Goal: Contribute content: Add original content to the website for others to see

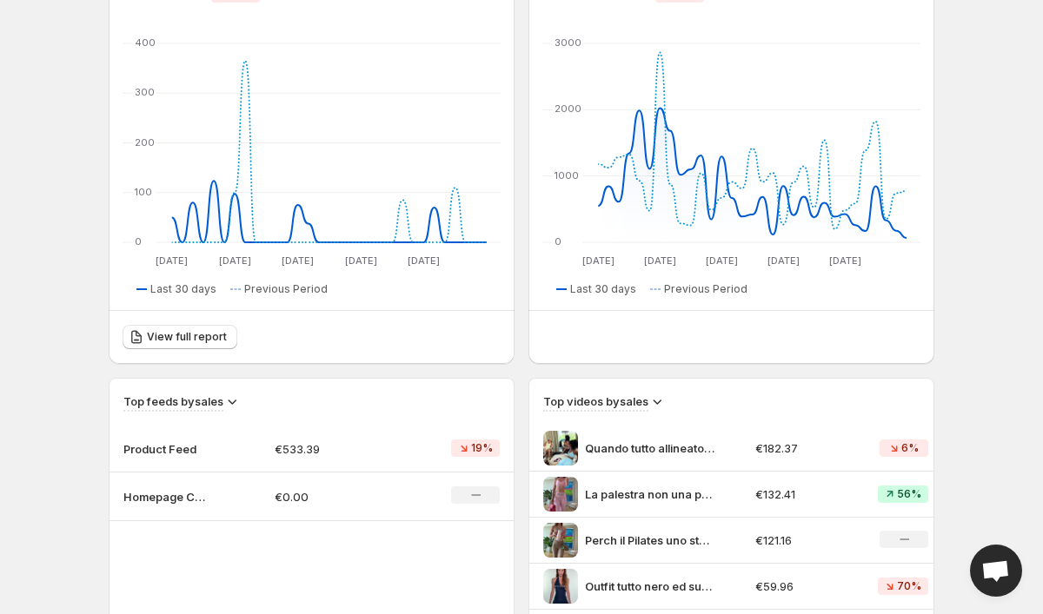
scroll to position [235, 0]
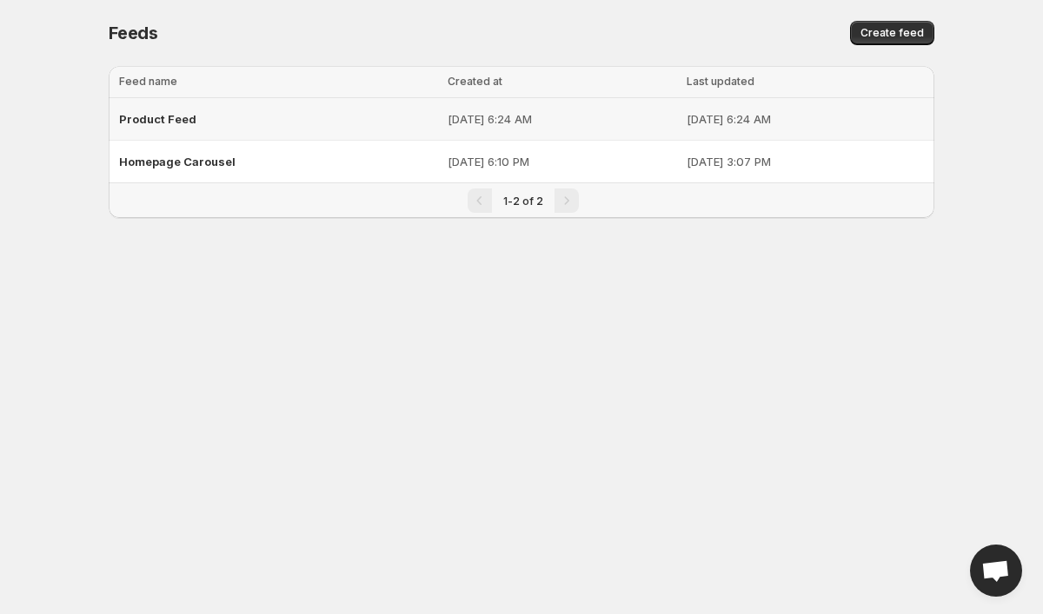
click at [300, 115] on div "Product Feed" at bounding box center [278, 118] width 318 height 31
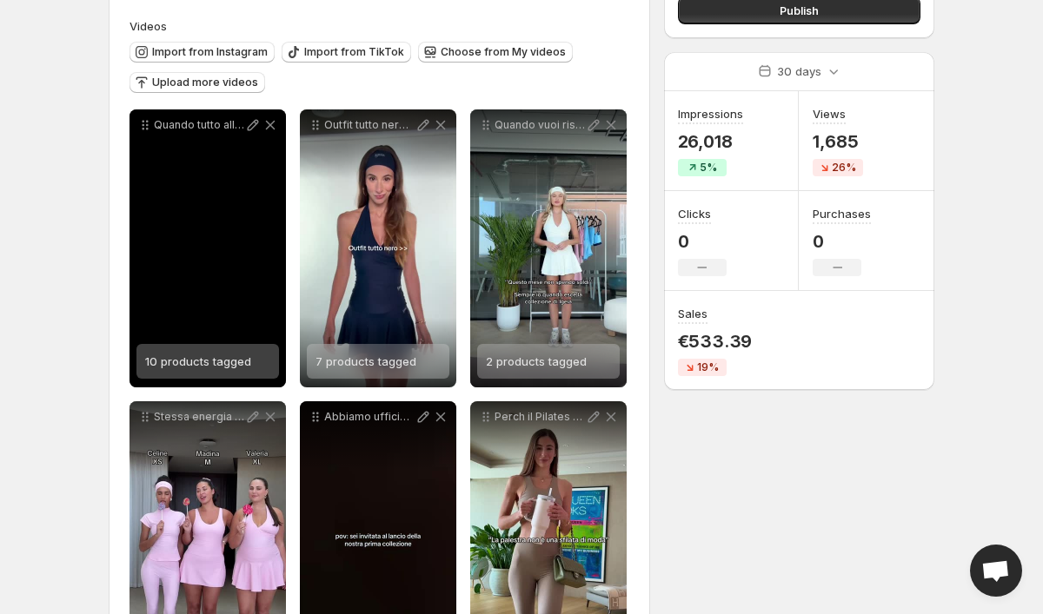
scroll to position [189, 0]
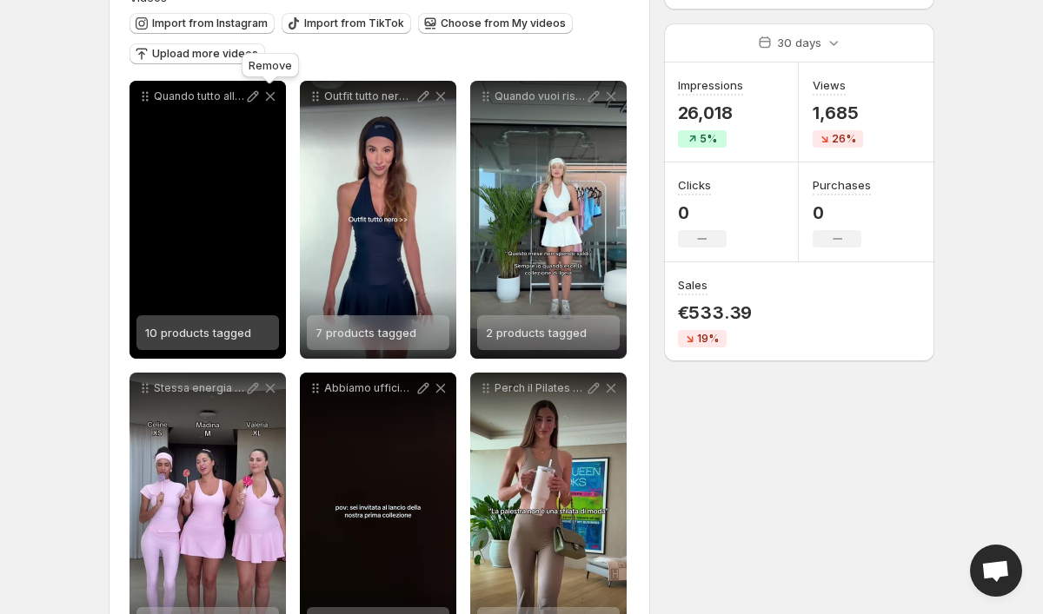
click at [271, 100] on icon at bounding box center [270, 96] width 17 height 17
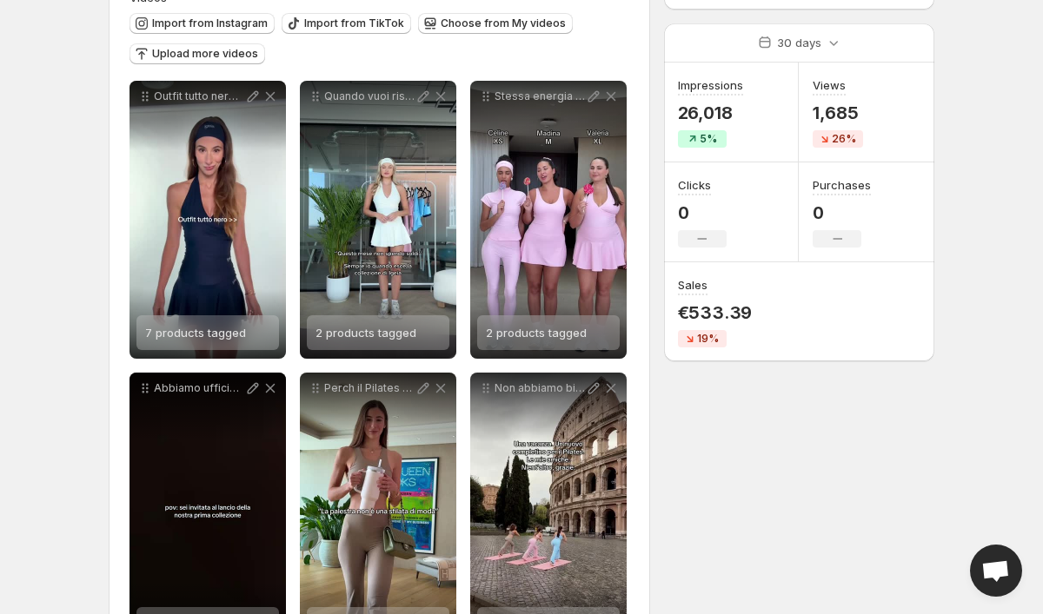
click at [271, 100] on icon at bounding box center [270, 96] width 17 height 17
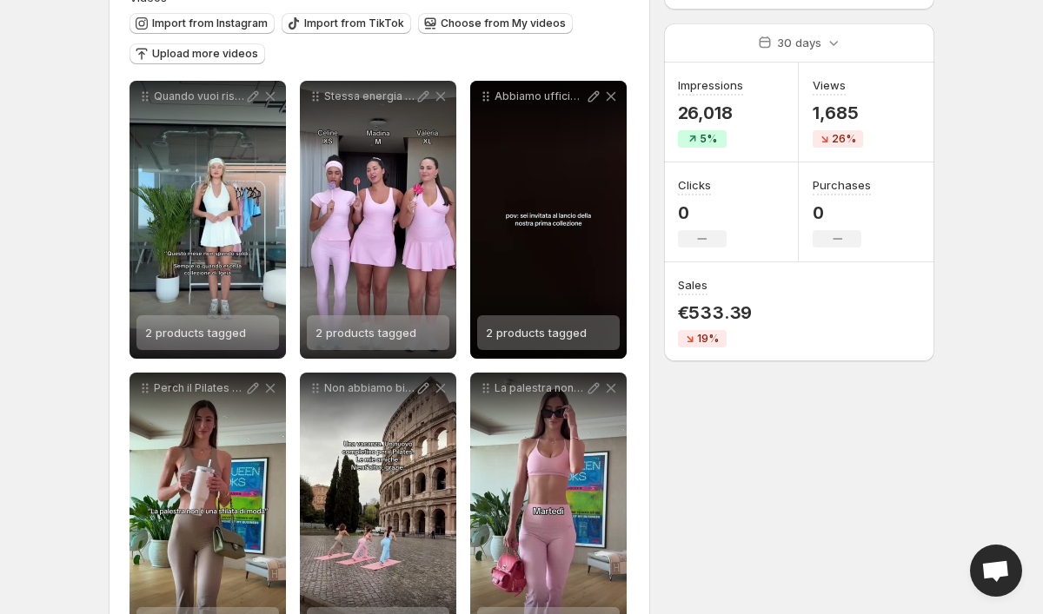
click at [271, 100] on icon at bounding box center [270, 96] width 17 height 17
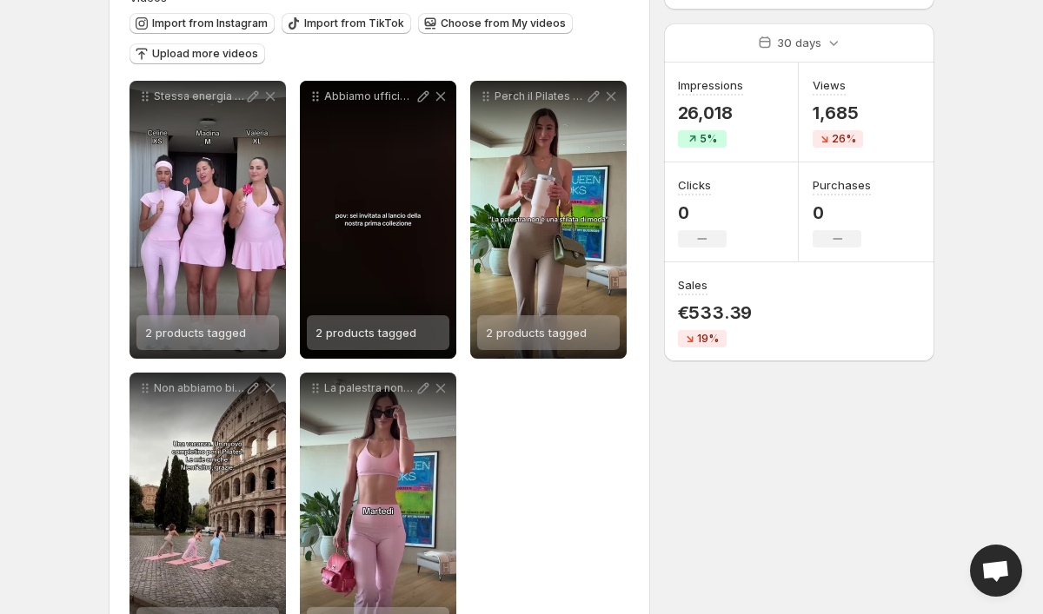
click at [271, 100] on icon at bounding box center [270, 96] width 17 height 17
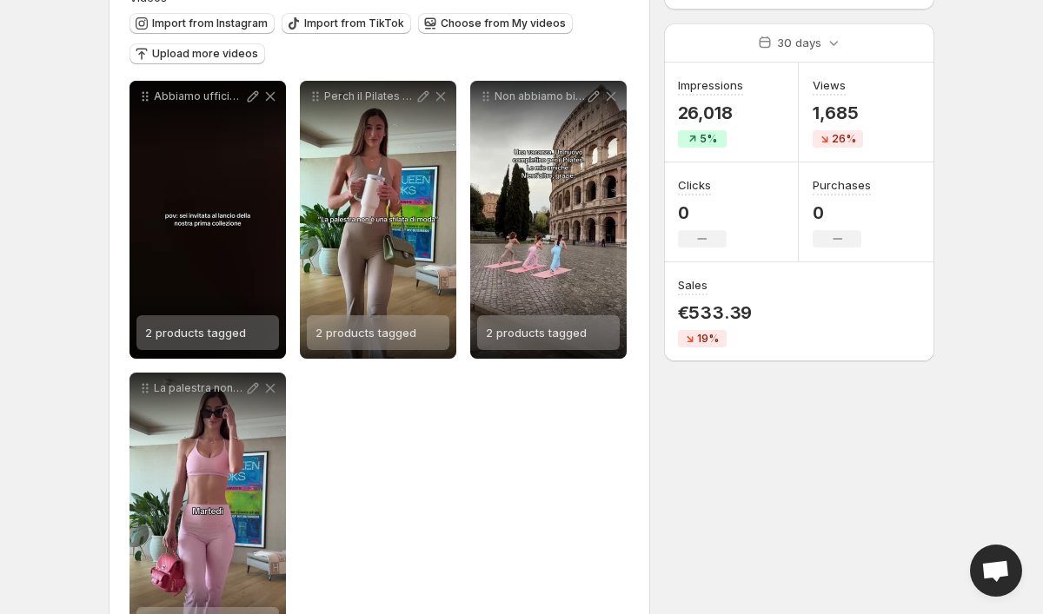
click at [271, 100] on icon at bounding box center [270, 96] width 17 height 17
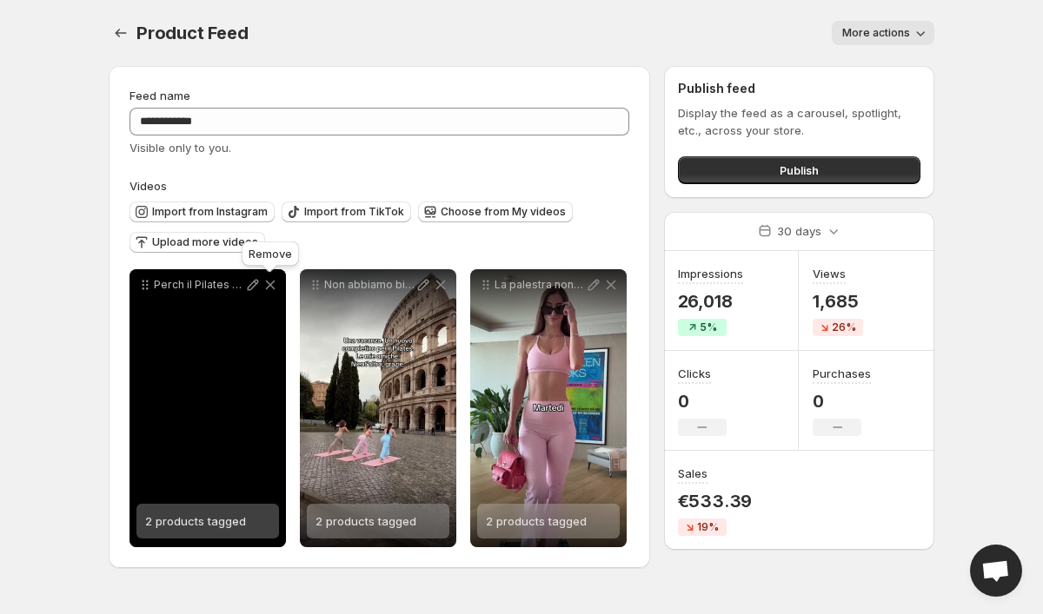
click at [271, 282] on icon at bounding box center [270, 284] width 17 height 17
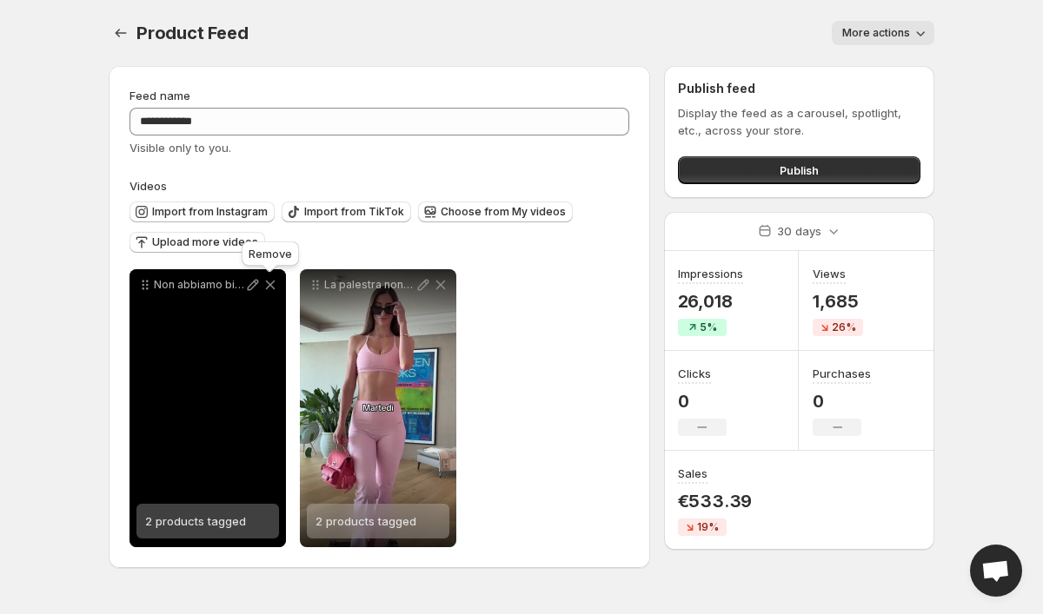
click at [271, 282] on icon at bounding box center [270, 284] width 17 height 17
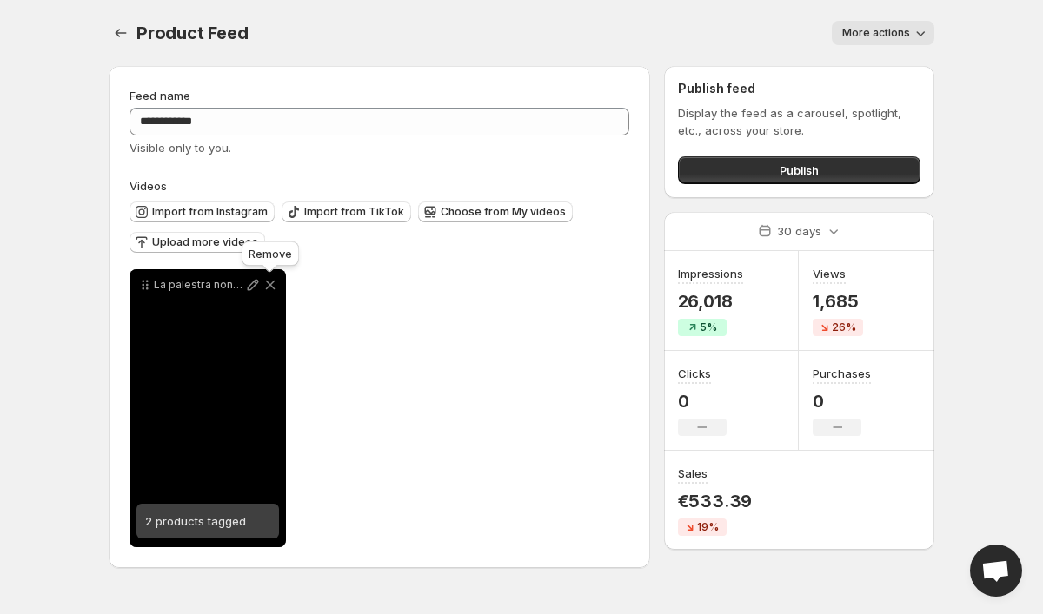
click at [271, 284] on icon at bounding box center [271, 286] width 10 height 10
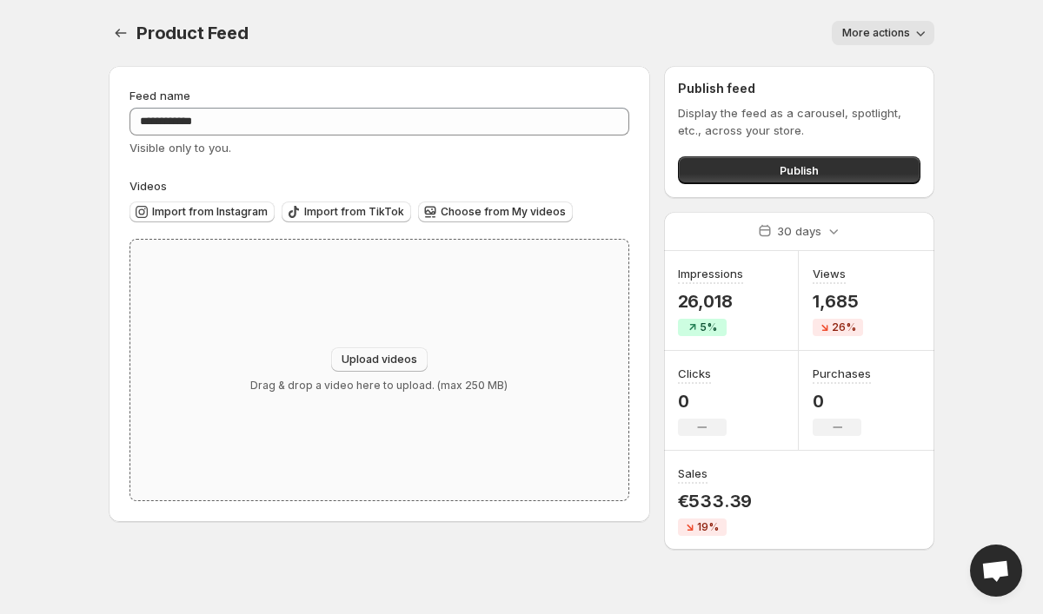
click at [356, 363] on span "Upload videos" at bounding box center [379, 360] width 76 height 14
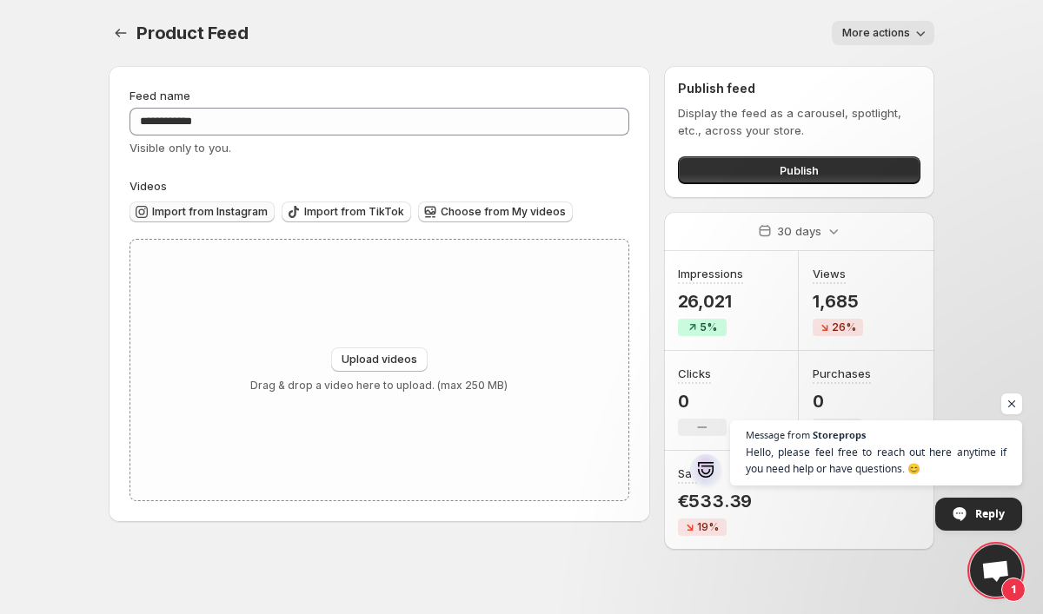
click at [243, 214] on span "Import from Instagram" at bounding box center [210, 212] width 116 height 14
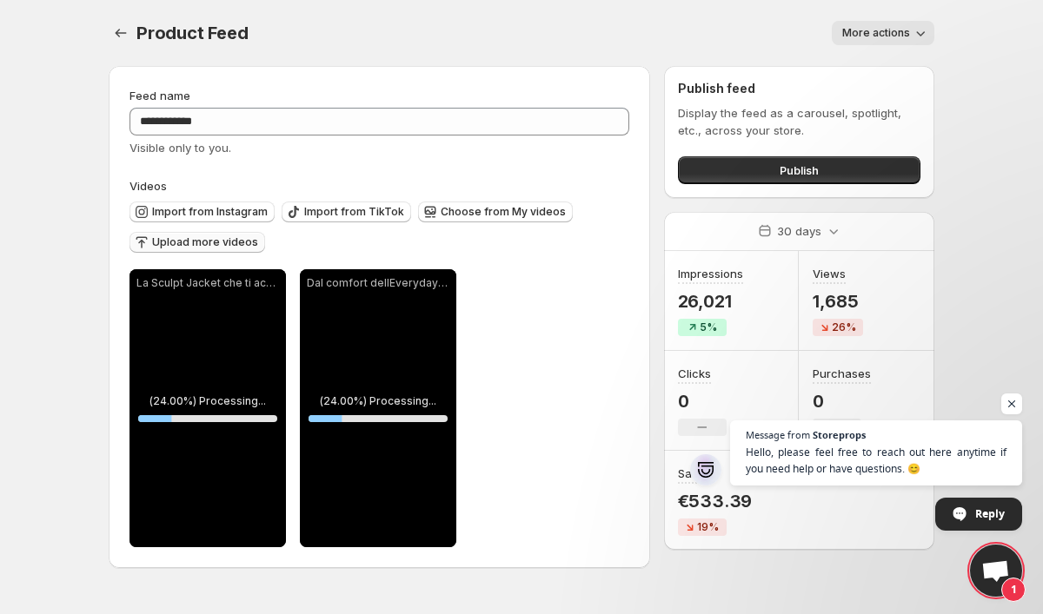
click at [243, 240] on span "Upload more videos" at bounding box center [205, 242] width 106 height 14
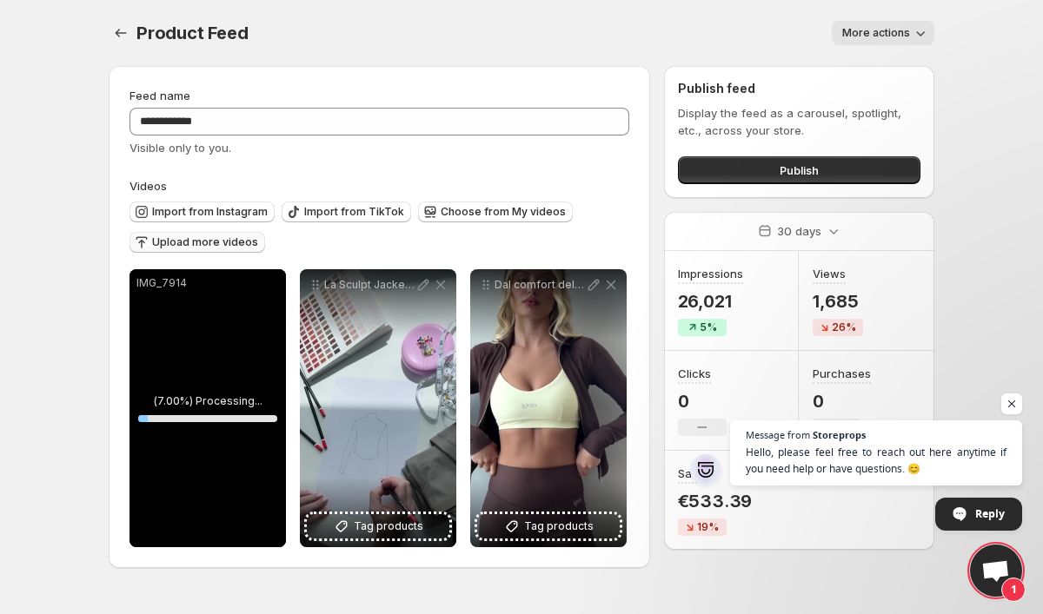
click at [245, 241] on span "Upload more videos" at bounding box center [205, 242] width 106 height 14
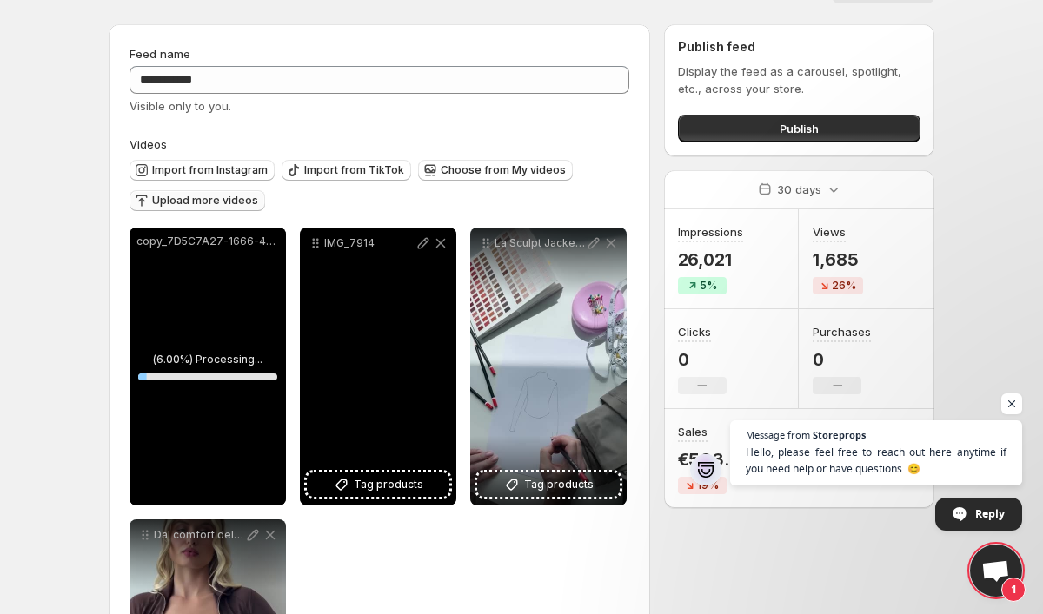
scroll to position [50, 0]
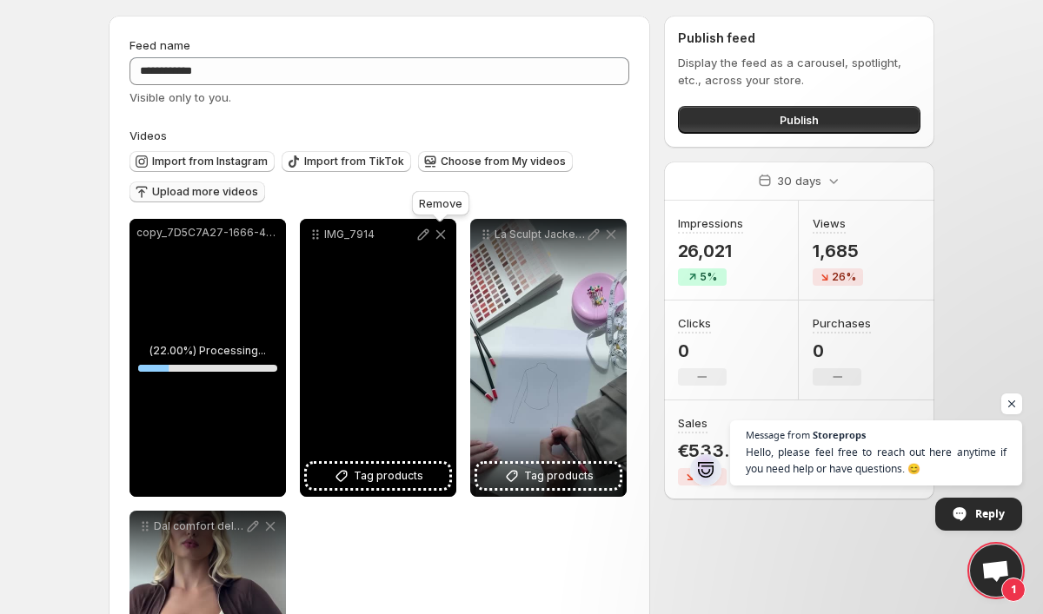
click at [439, 235] on icon at bounding box center [441, 235] width 10 height 10
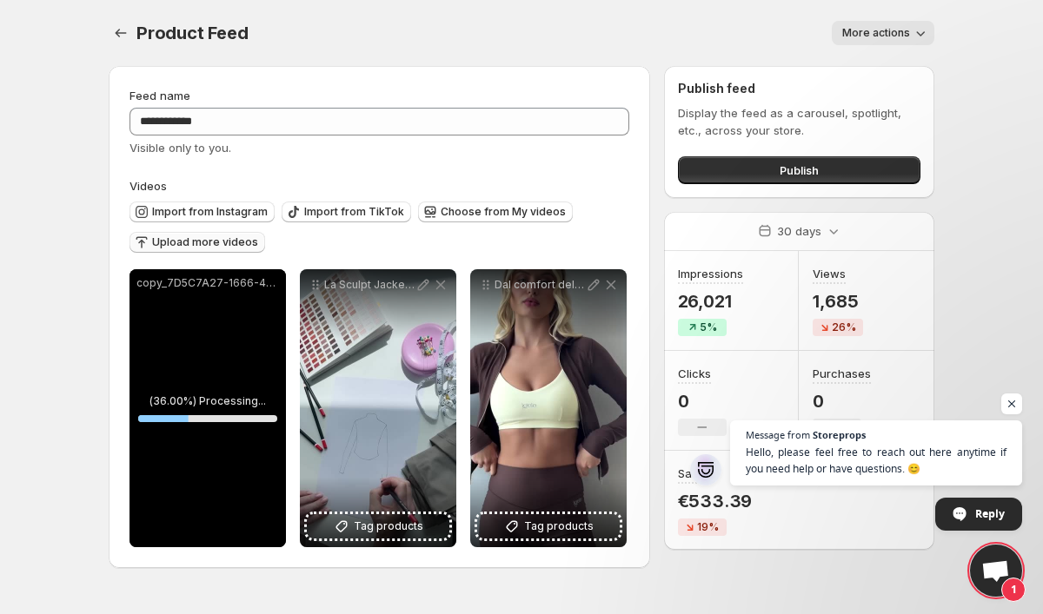
click at [226, 240] on span "Upload more videos" at bounding box center [205, 242] width 106 height 14
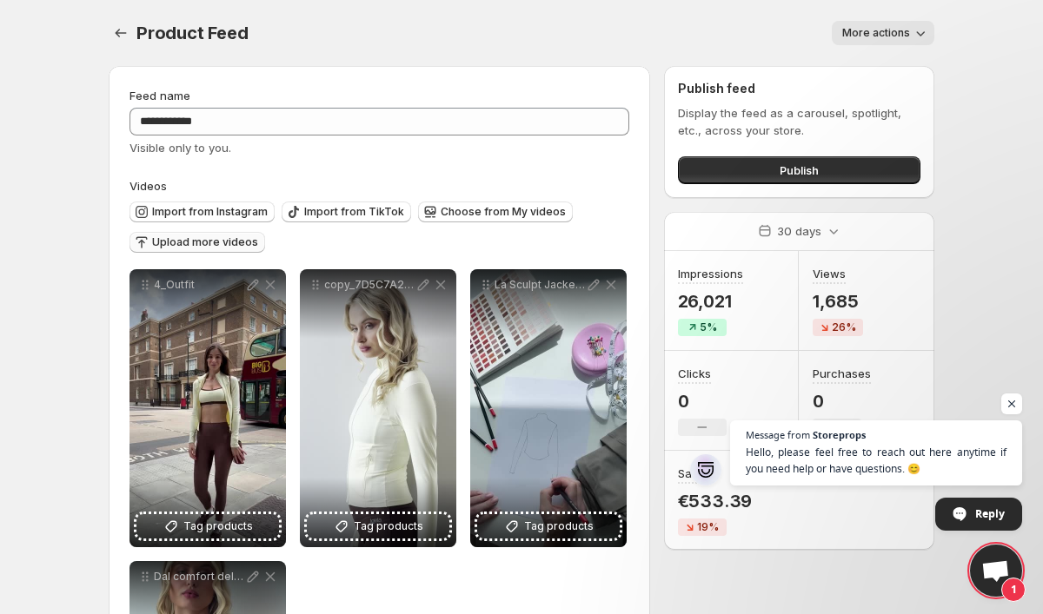
click at [237, 247] on span "Upload more videos" at bounding box center [205, 242] width 106 height 14
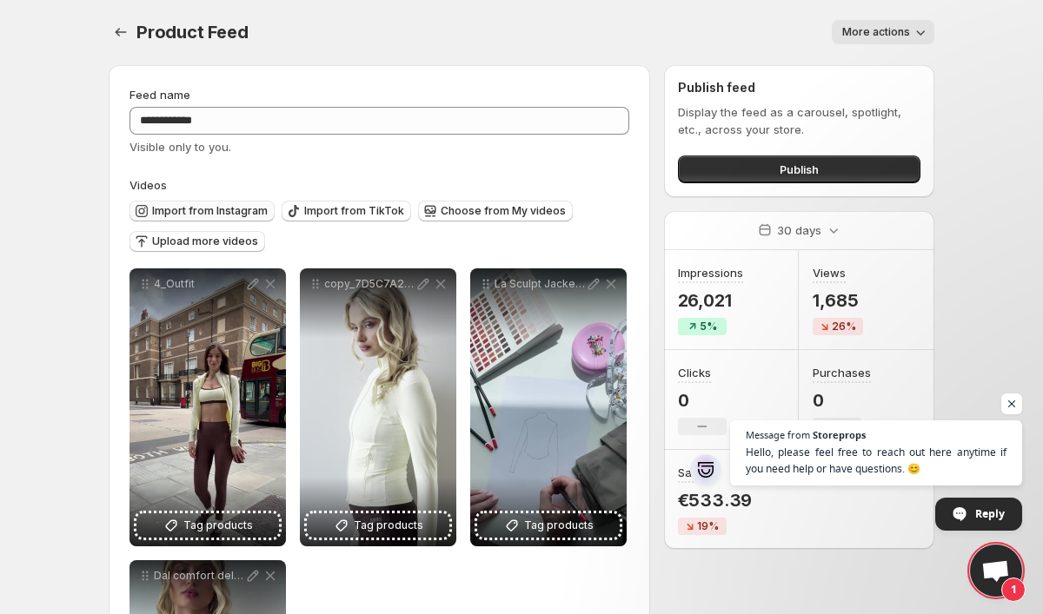
scroll to position [69, 0]
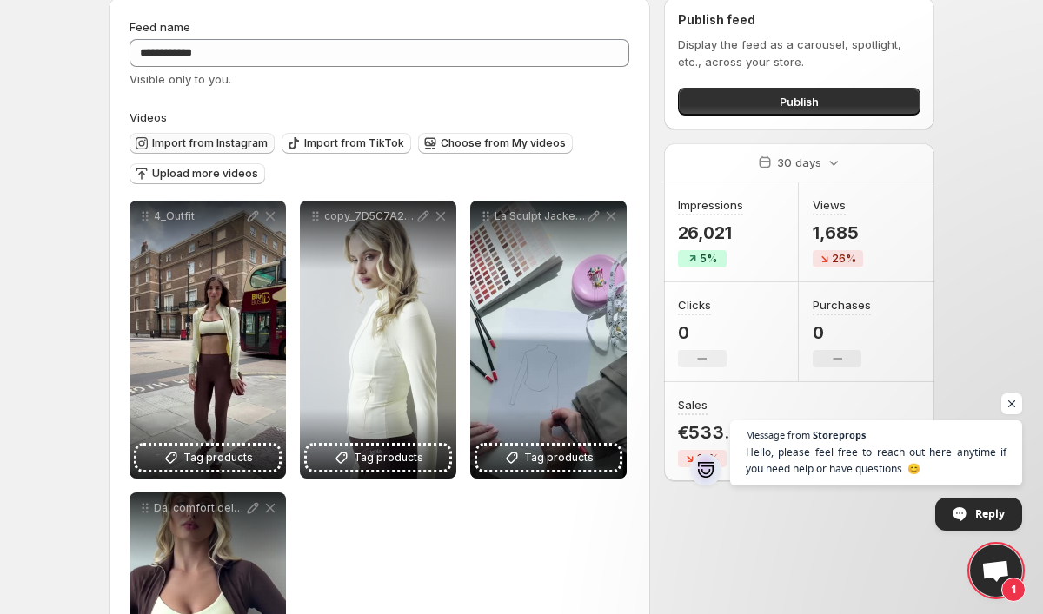
click at [236, 151] on button "Import from Instagram" at bounding box center [201, 143] width 145 height 21
click at [246, 171] on span "Upload more videos" at bounding box center [205, 174] width 106 height 14
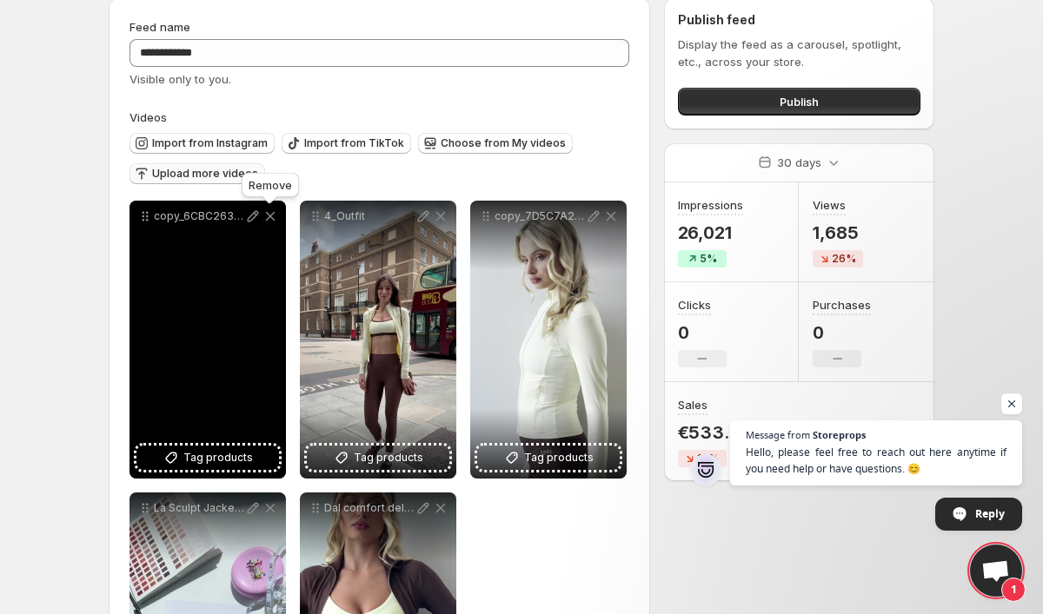
click at [268, 221] on icon at bounding box center [270, 216] width 17 height 17
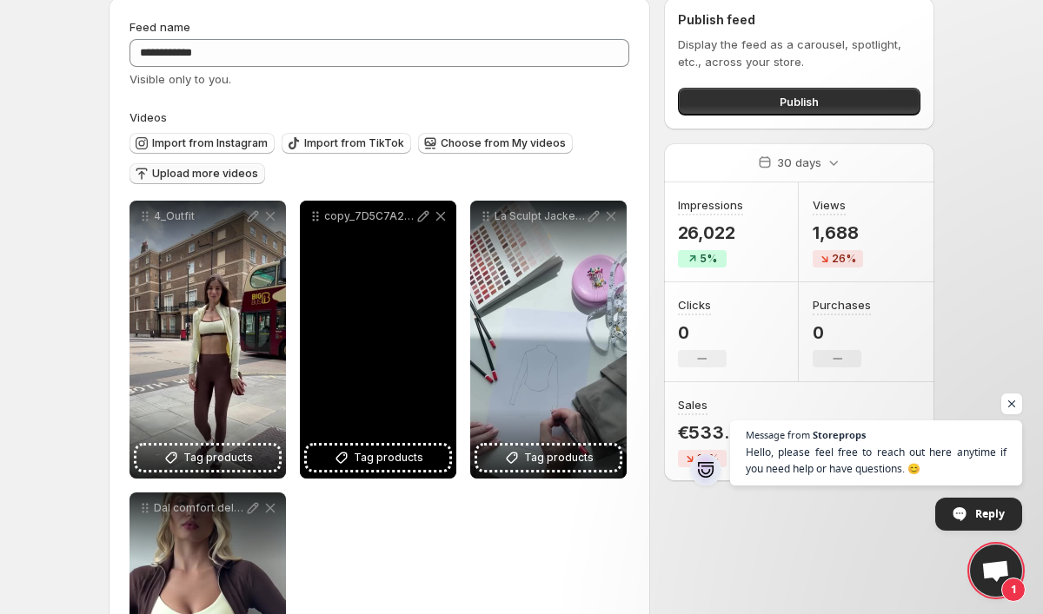
scroll to position [196, 0]
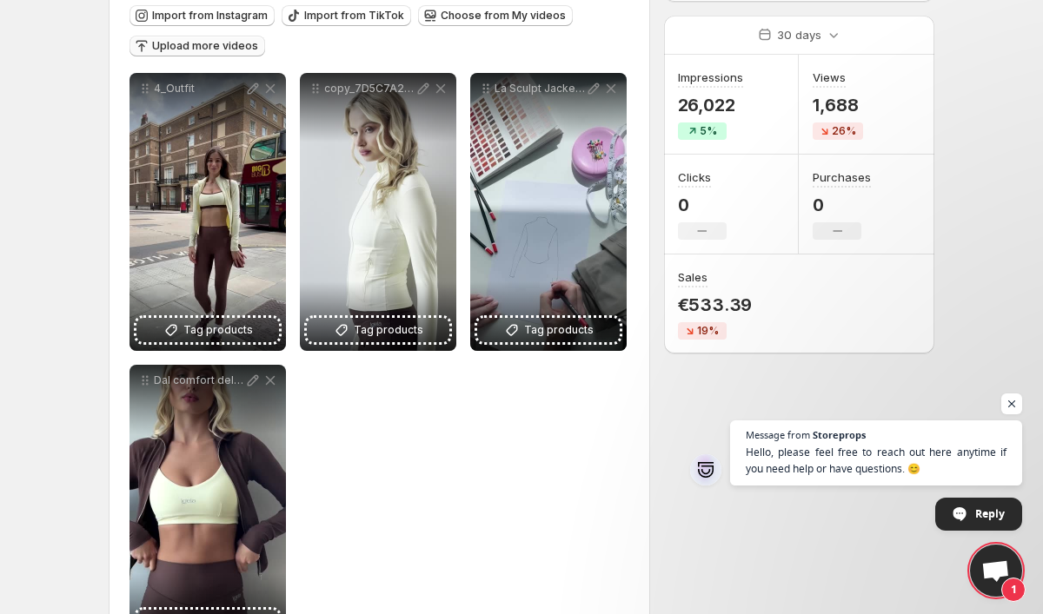
click at [232, 43] on span "Upload more videos" at bounding box center [205, 46] width 106 height 14
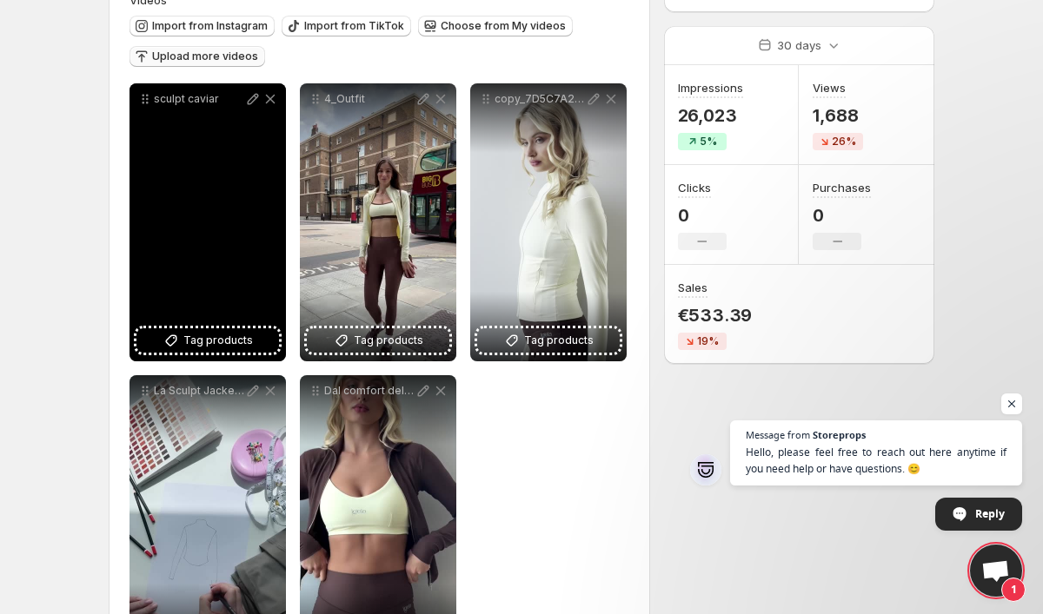
scroll to position [89, 0]
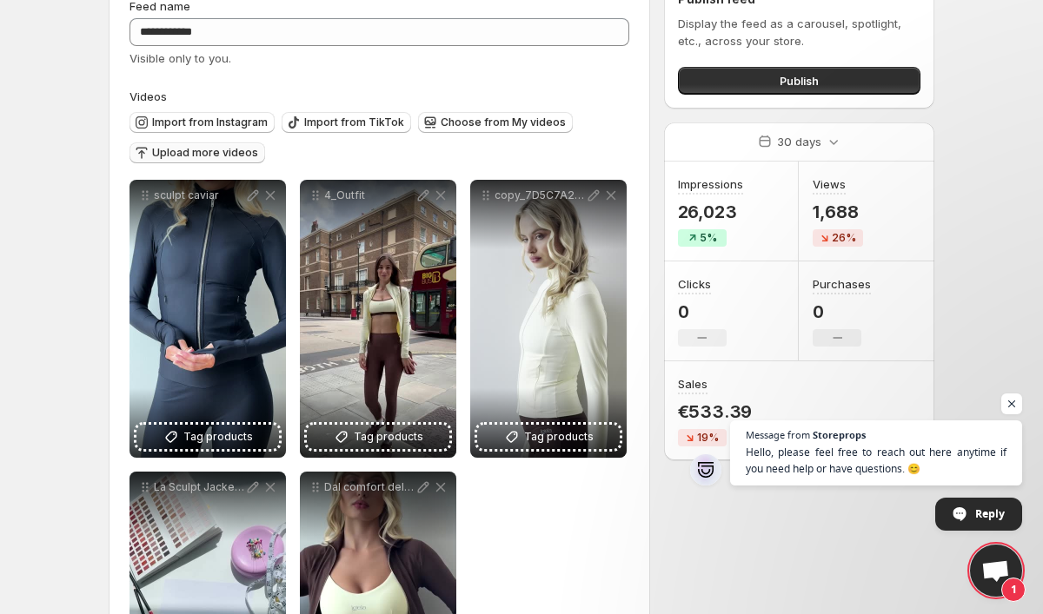
click at [232, 150] on span "Upload more videos" at bounding box center [205, 153] width 106 height 14
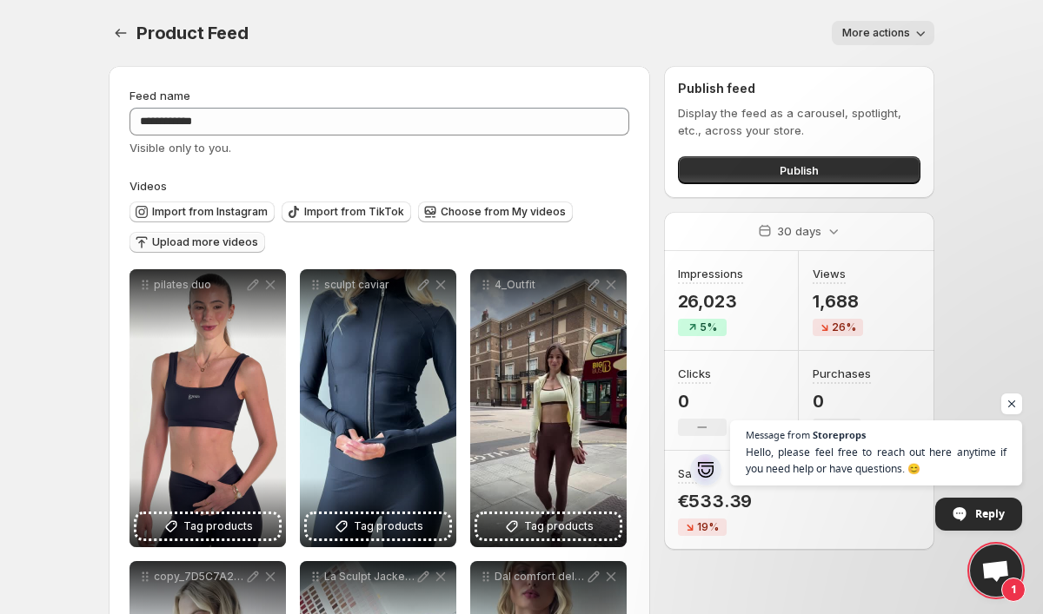
scroll to position [0, 0]
click at [219, 236] on span "Upload more videos" at bounding box center [205, 242] width 106 height 14
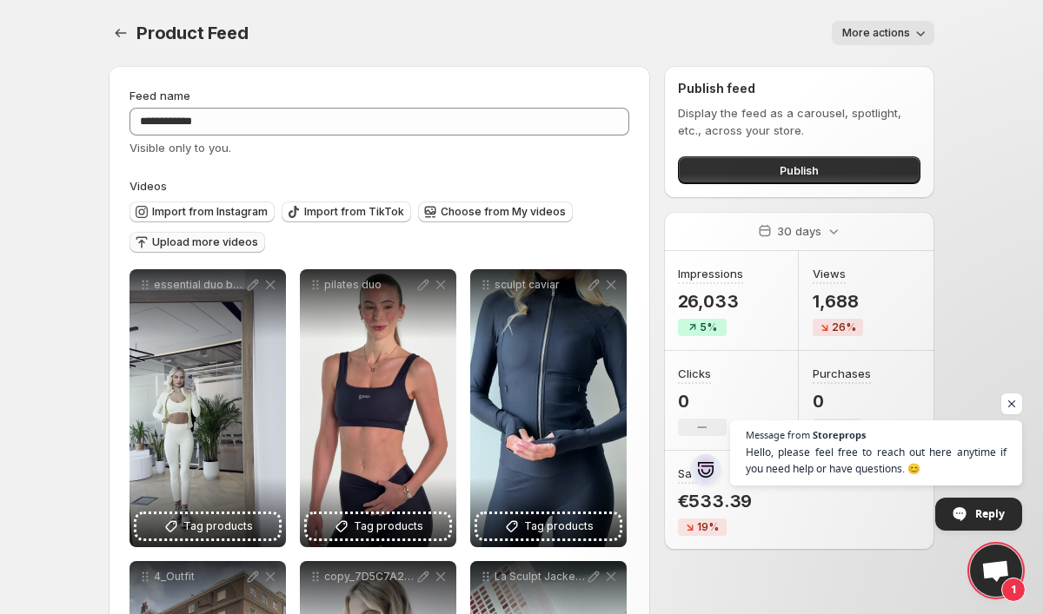
click at [215, 246] on span "Upload more videos" at bounding box center [205, 242] width 106 height 14
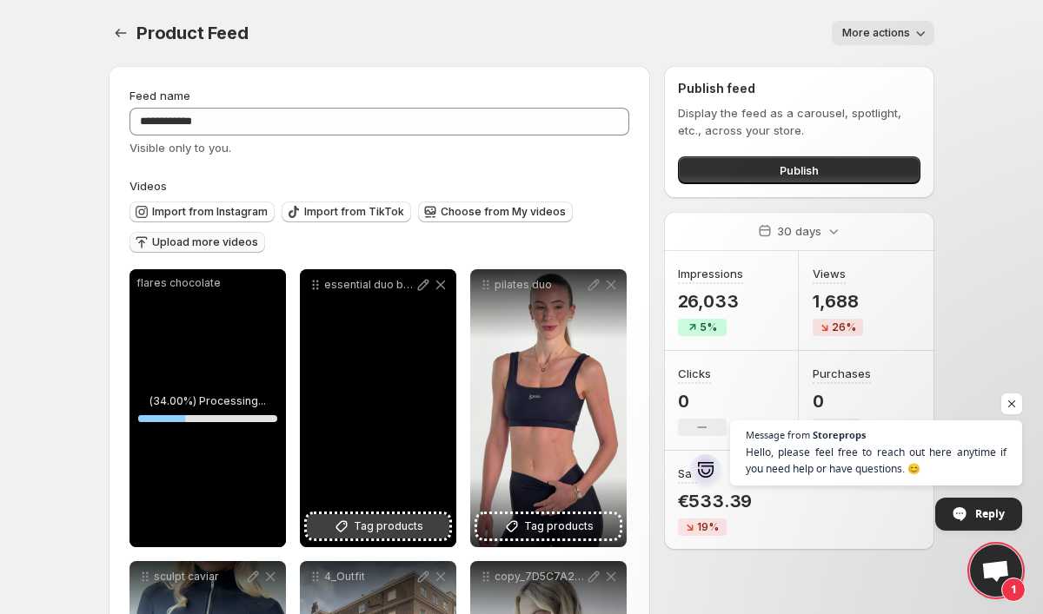
click at [416, 531] on span "Tag products" at bounding box center [389, 526] width 70 height 17
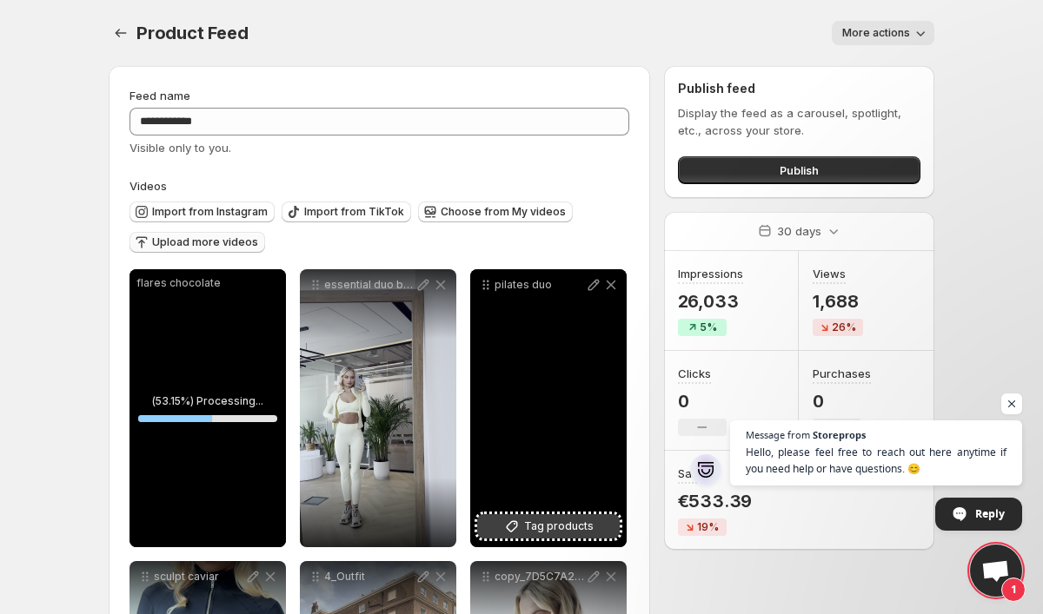
click at [570, 527] on span "Tag products" at bounding box center [559, 526] width 70 height 17
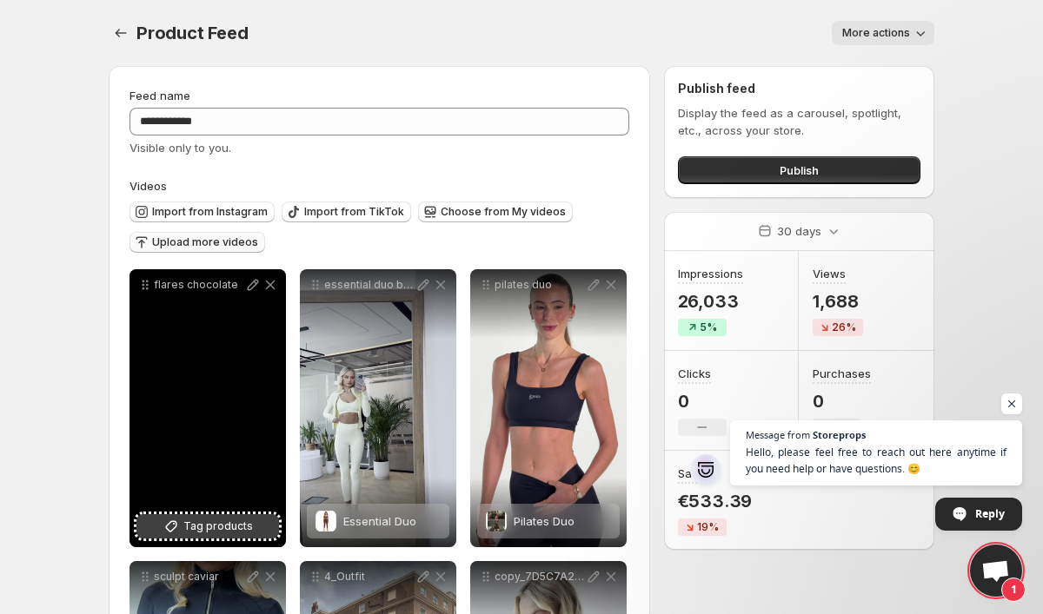
click at [230, 523] on span "Tag products" at bounding box center [218, 526] width 70 height 17
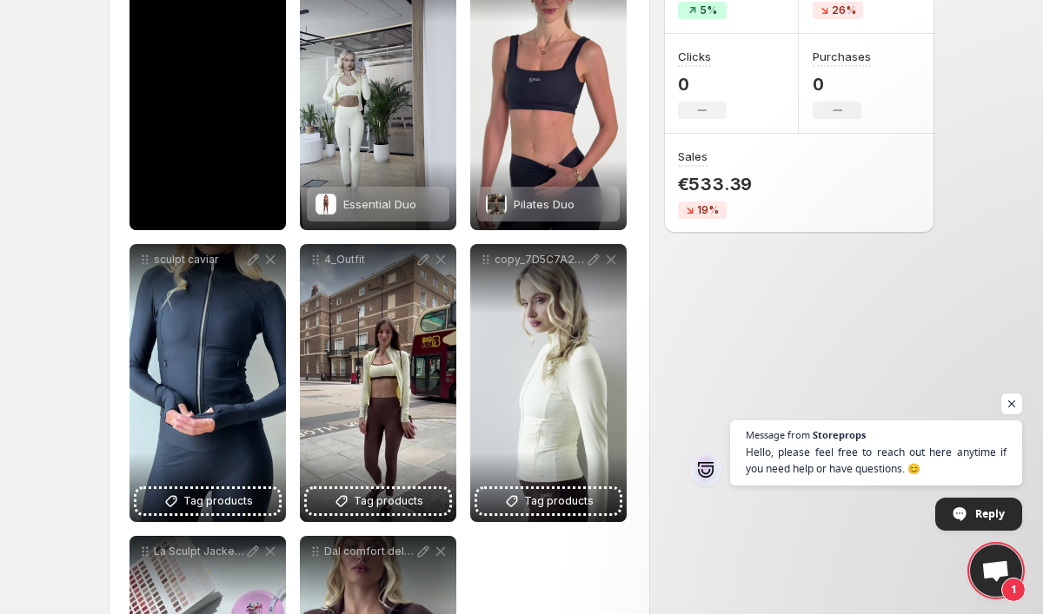
scroll to position [330, 0]
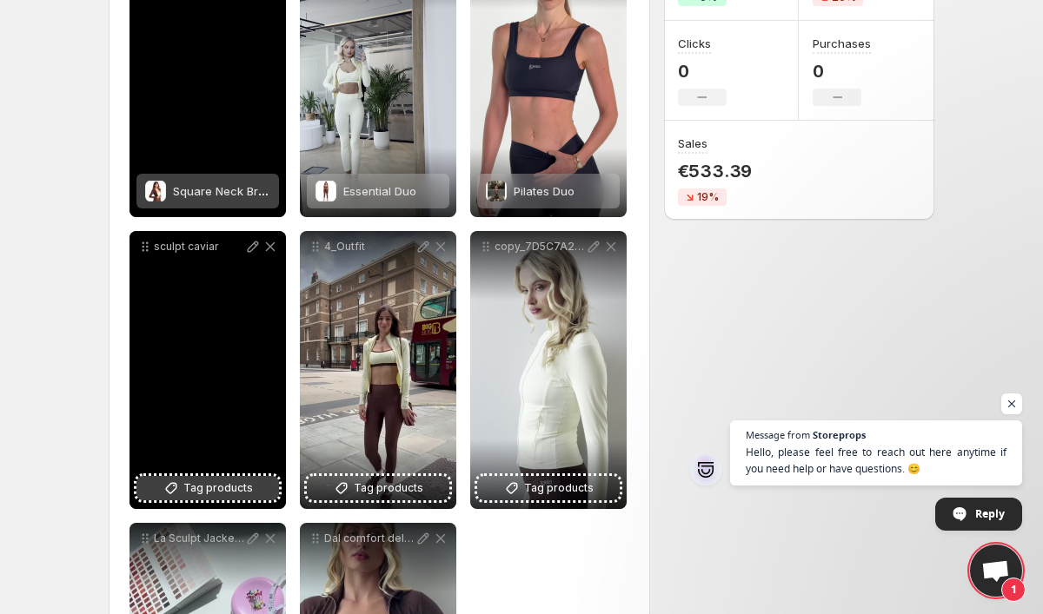
click at [202, 497] on button "Tag products" at bounding box center [207, 488] width 143 height 24
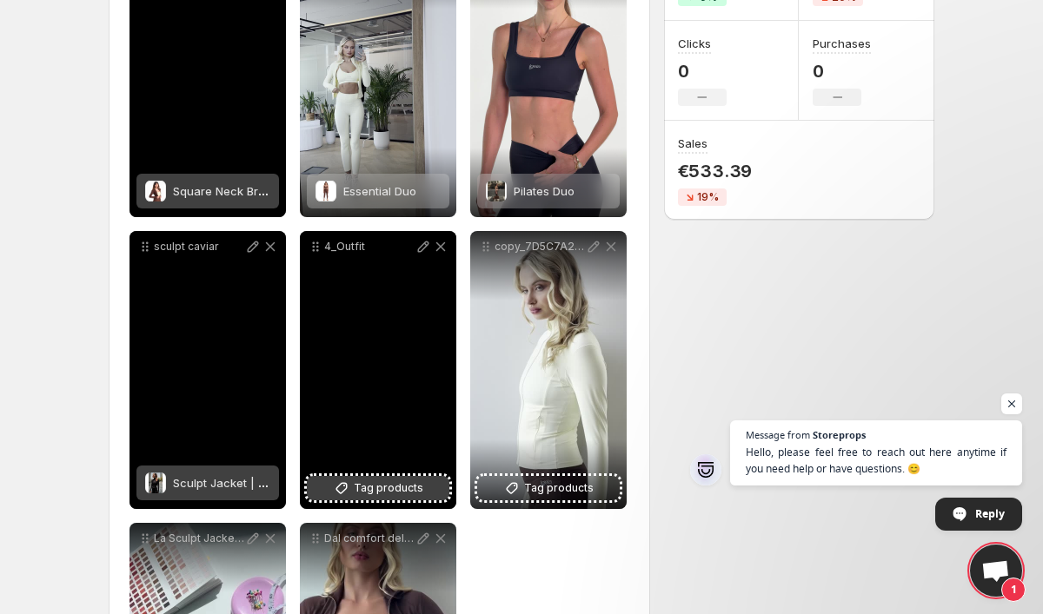
click at [354, 490] on button "Tag products" at bounding box center [378, 488] width 143 height 24
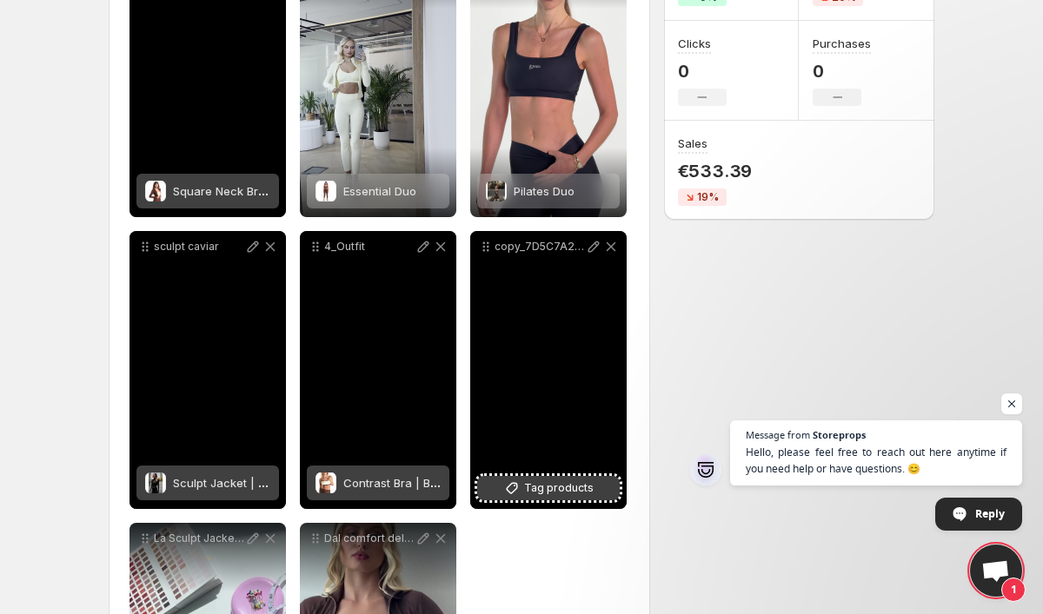
click at [596, 490] on button "Tag products" at bounding box center [548, 488] width 143 height 24
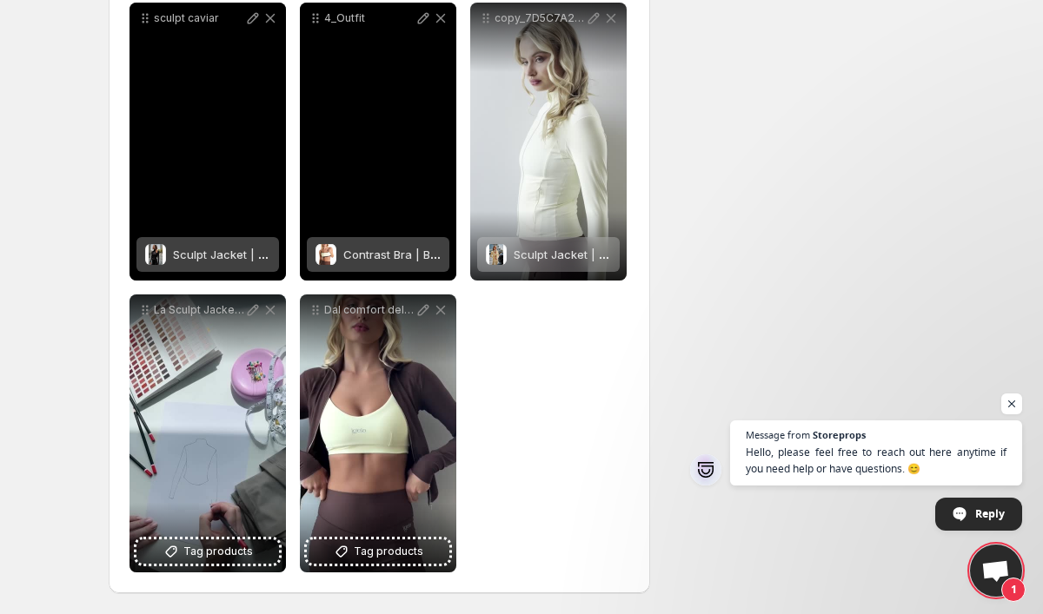
scroll to position [559, 0]
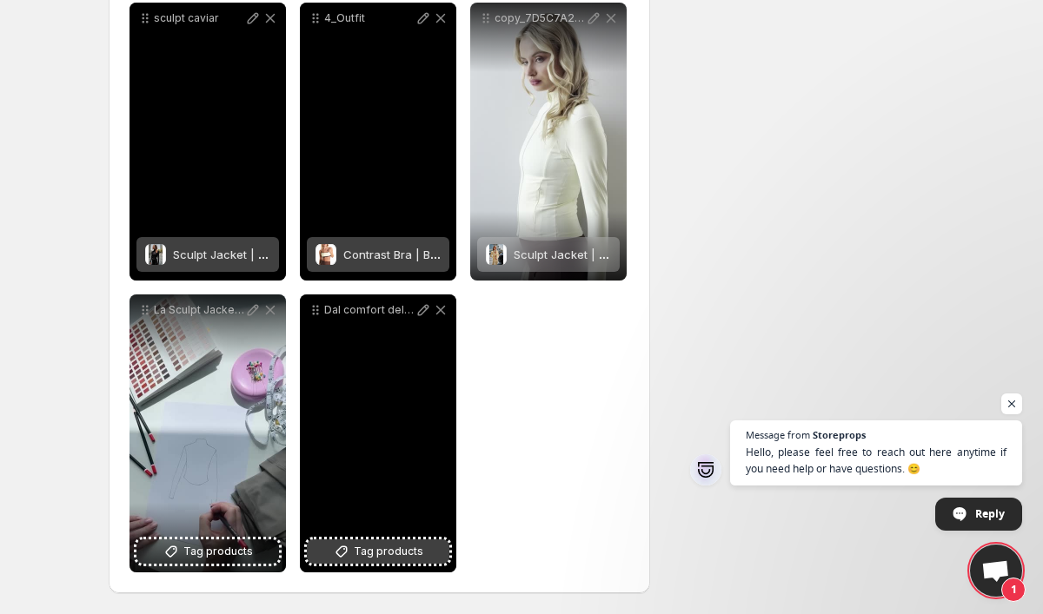
click at [410, 553] on span "Tag products" at bounding box center [389, 551] width 70 height 17
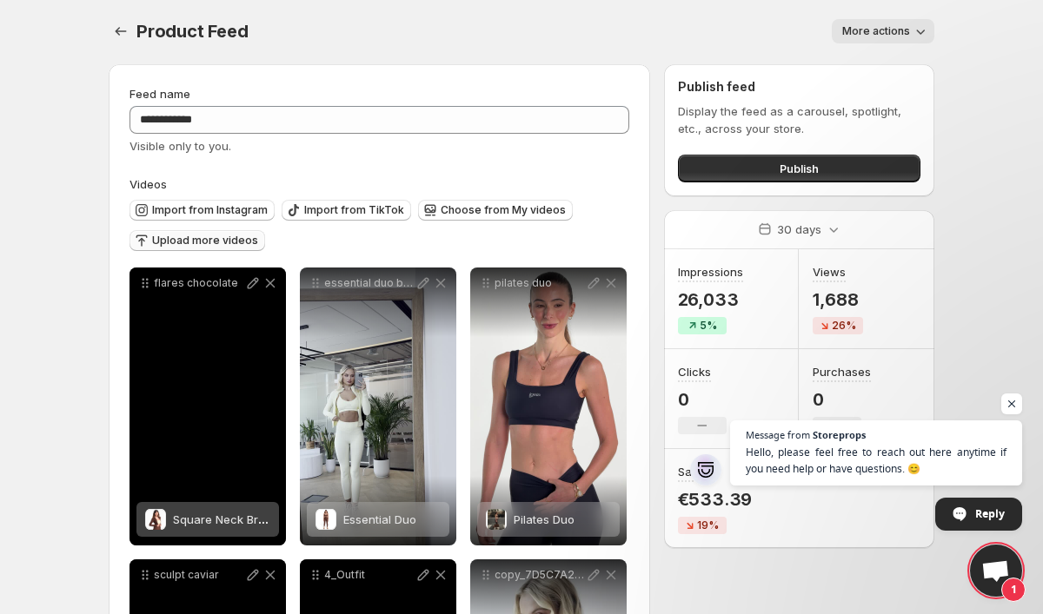
scroll to position [541, 0]
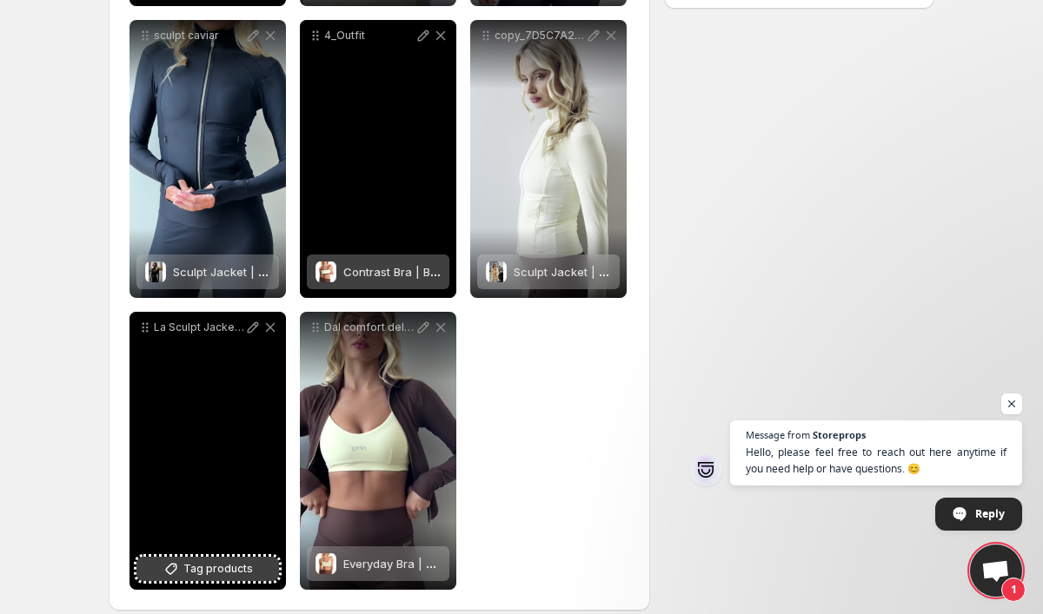
click at [220, 573] on span "Tag products" at bounding box center [218, 568] width 70 height 17
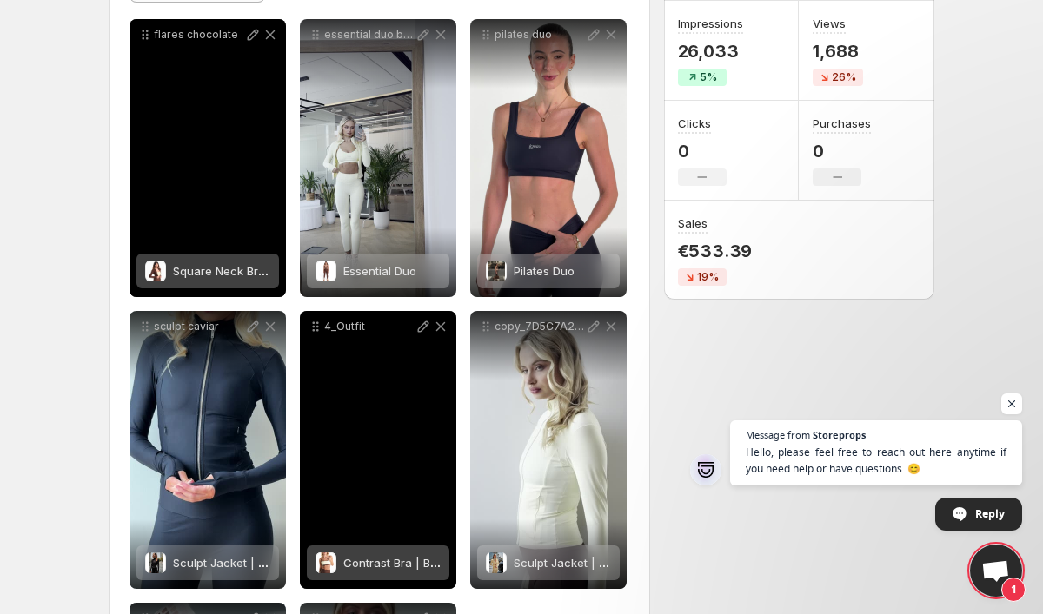
scroll to position [200, 0]
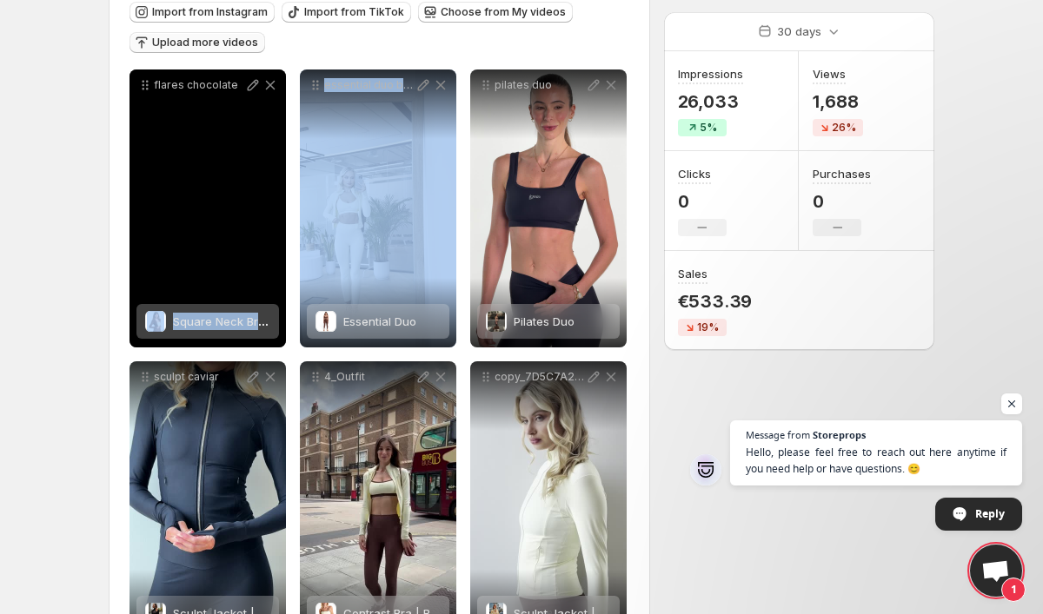
drag, startPoint x: 364, startPoint y: 262, endPoint x: 226, endPoint y: 249, distance: 138.9
click at [226, 249] on div "**********" at bounding box center [379, 501] width 500 height 862
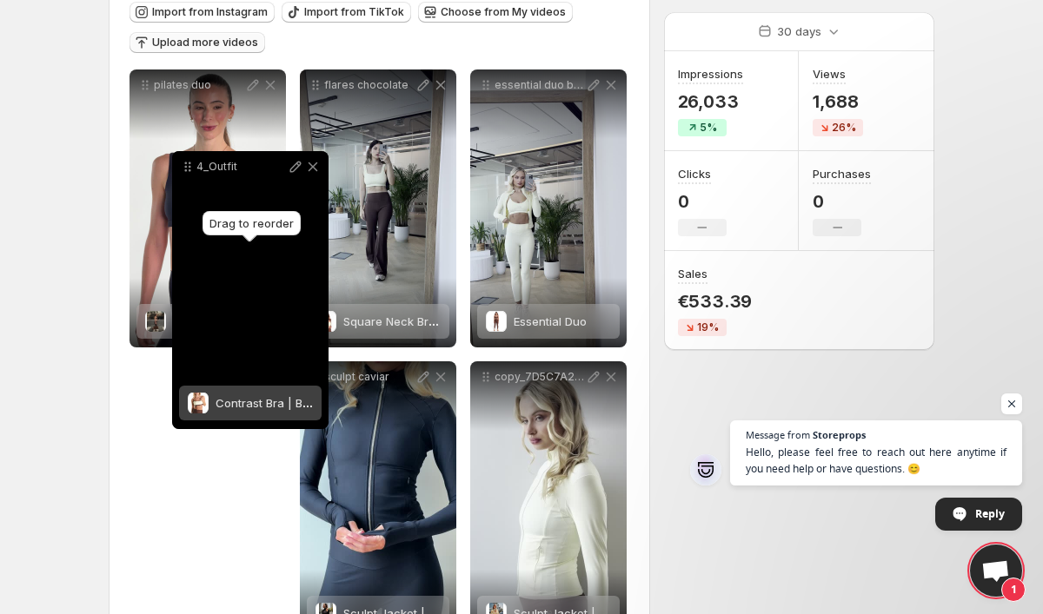
drag, startPoint x: 316, startPoint y: 382, endPoint x: 182, endPoint y: 163, distance: 257.1
click at [182, 163] on icon at bounding box center [187, 166] width 17 height 17
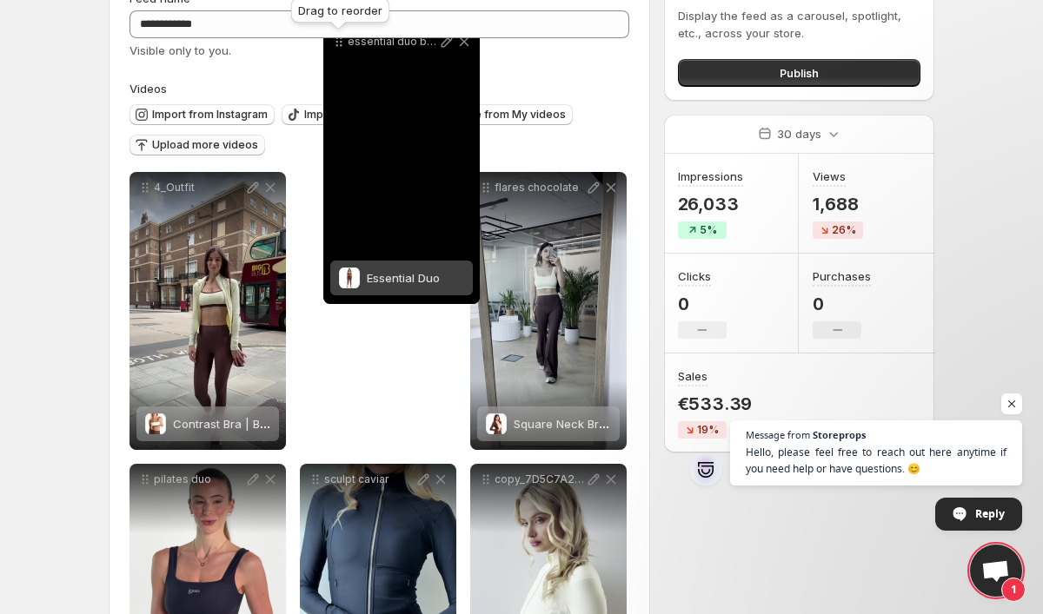
scroll to position [0, 0]
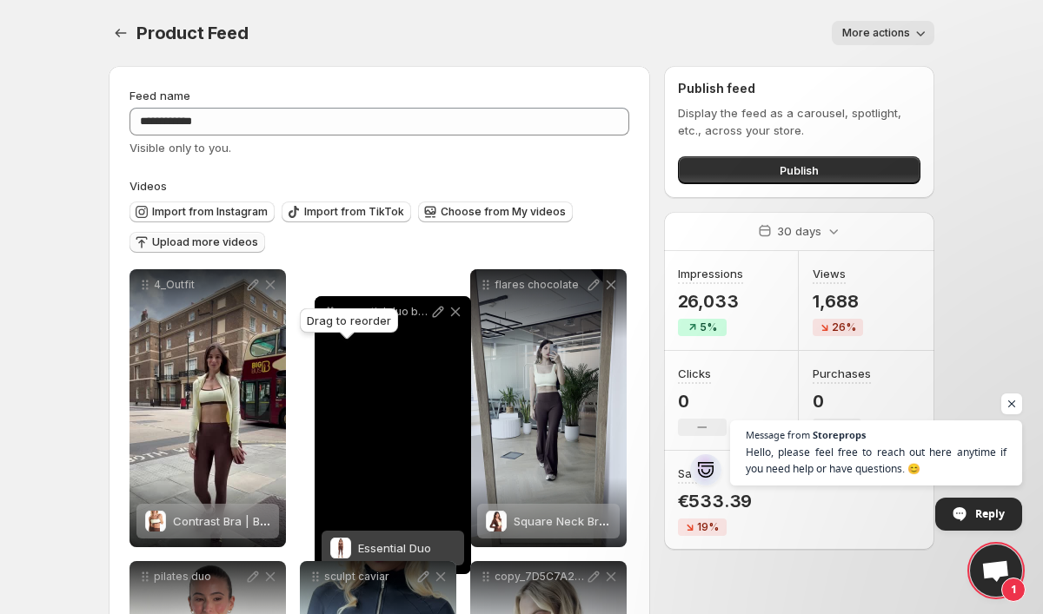
drag, startPoint x: 487, startPoint y: 86, endPoint x: 330, endPoint y: 313, distance: 275.5
click at [330, 312] on body "**********" at bounding box center [521, 307] width 1043 height 614
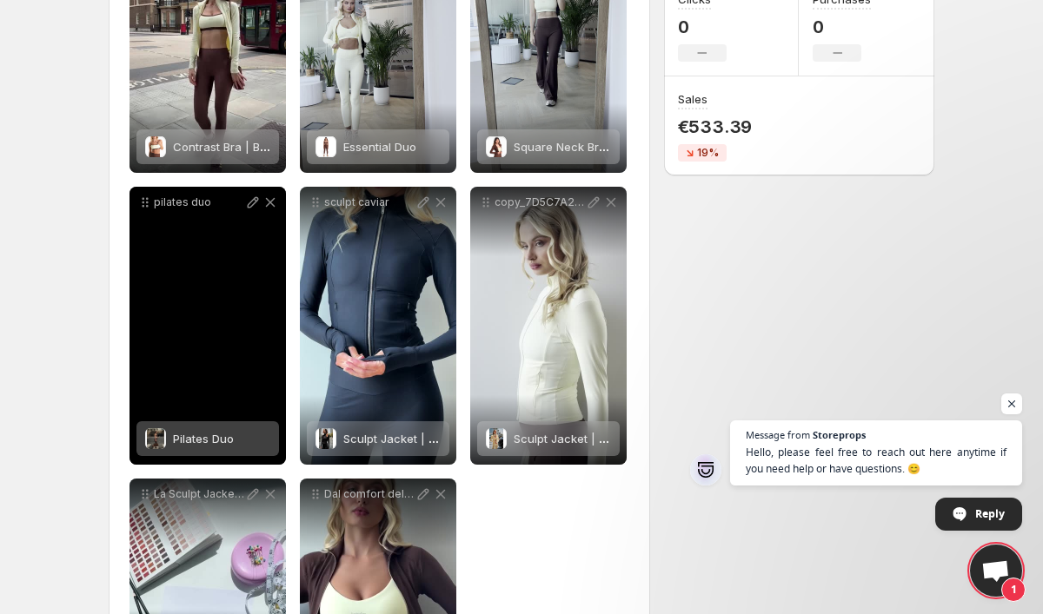
scroll to position [374, 0]
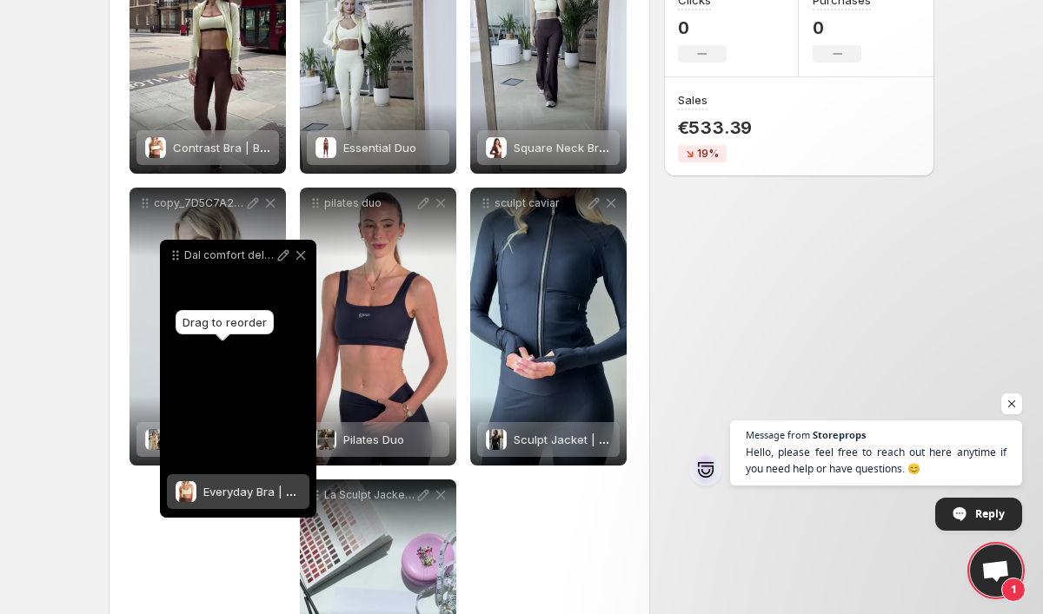
drag, startPoint x: 318, startPoint y: 498, endPoint x: 166, endPoint y: 244, distance: 295.8
click at [167, 247] on icon at bounding box center [175, 255] width 17 height 17
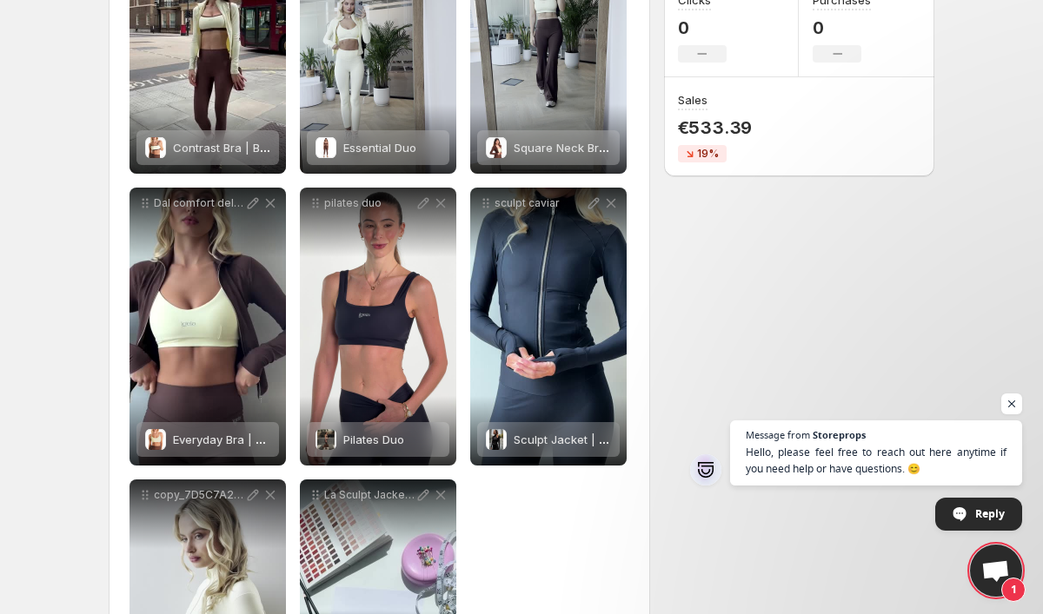
scroll to position [435, 0]
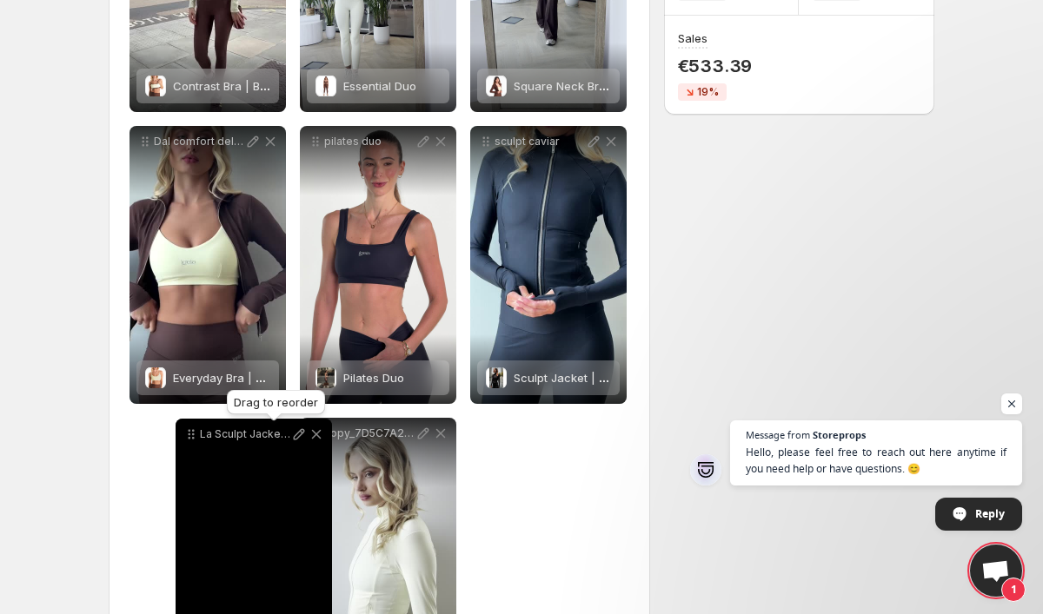
drag, startPoint x: 315, startPoint y: 438, endPoint x: 174, endPoint y: 439, distance: 140.8
click at [182, 439] on icon at bounding box center [190, 434] width 17 height 17
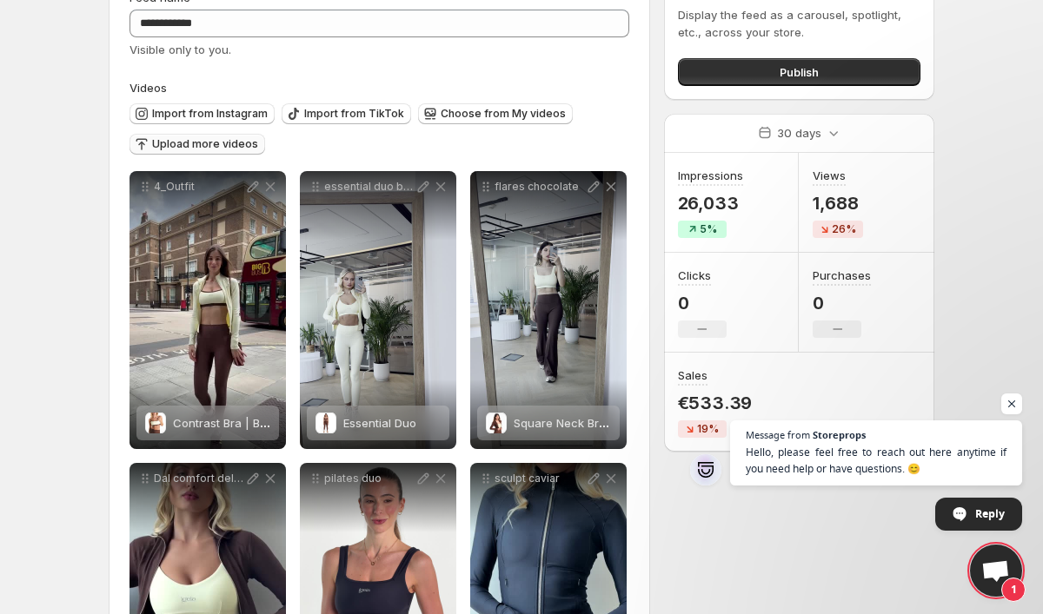
scroll to position [28, 0]
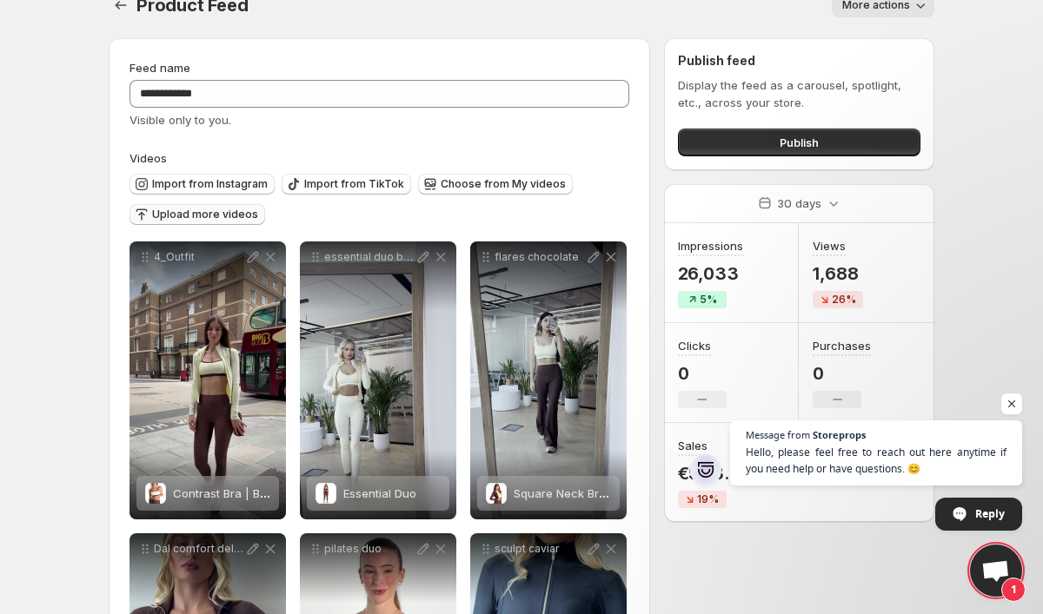
click at [203, 220] on span "Upload more videos" at bounding box center [205, 215] width 106 height 14
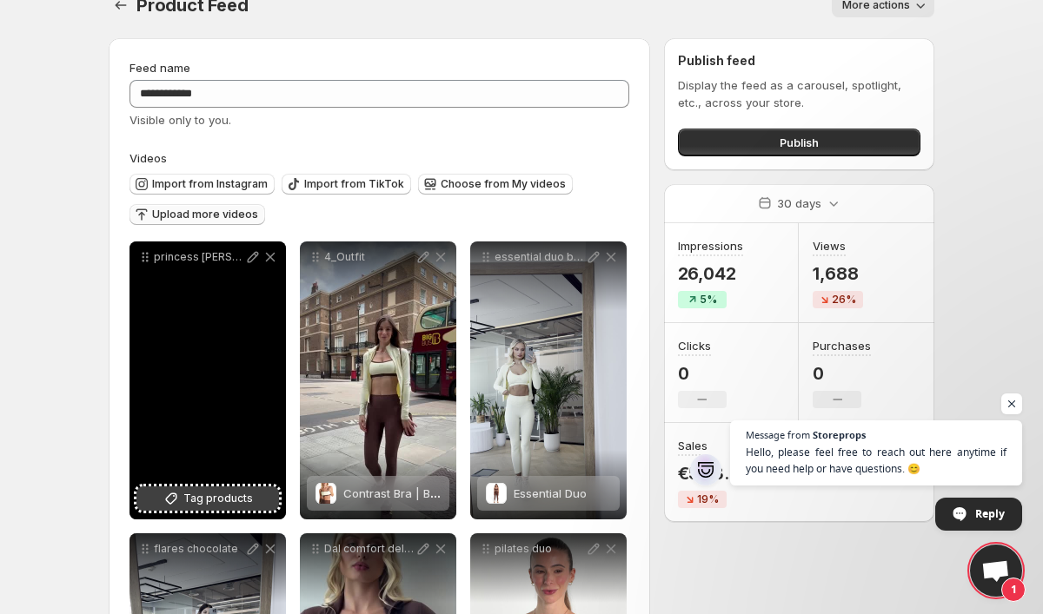
click at [206, 501] on span "Tag products" at bounding box center [218, 498] width 70 height 17
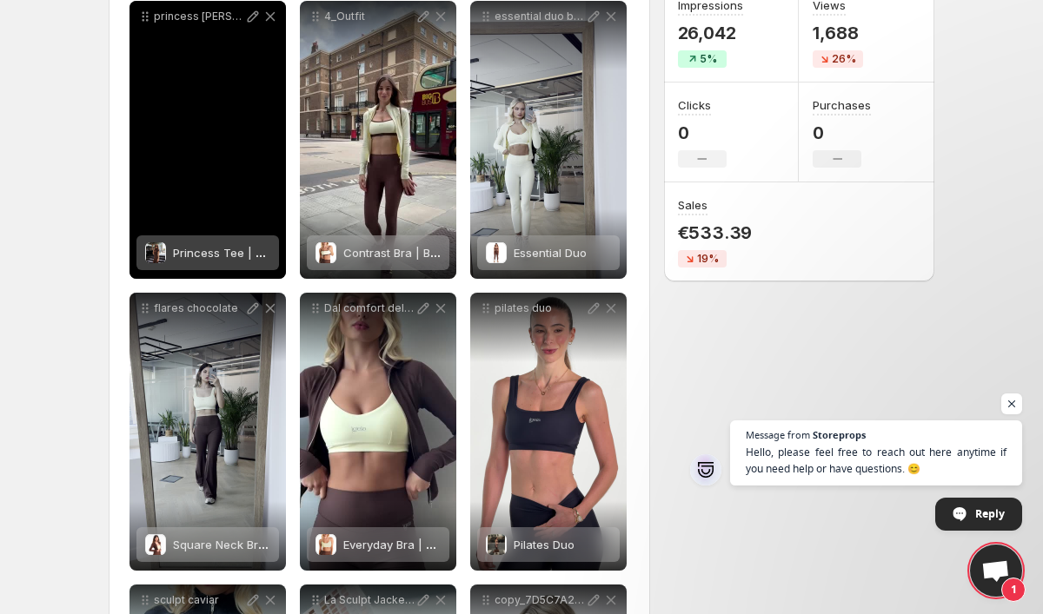
scroll to position [263, 0]
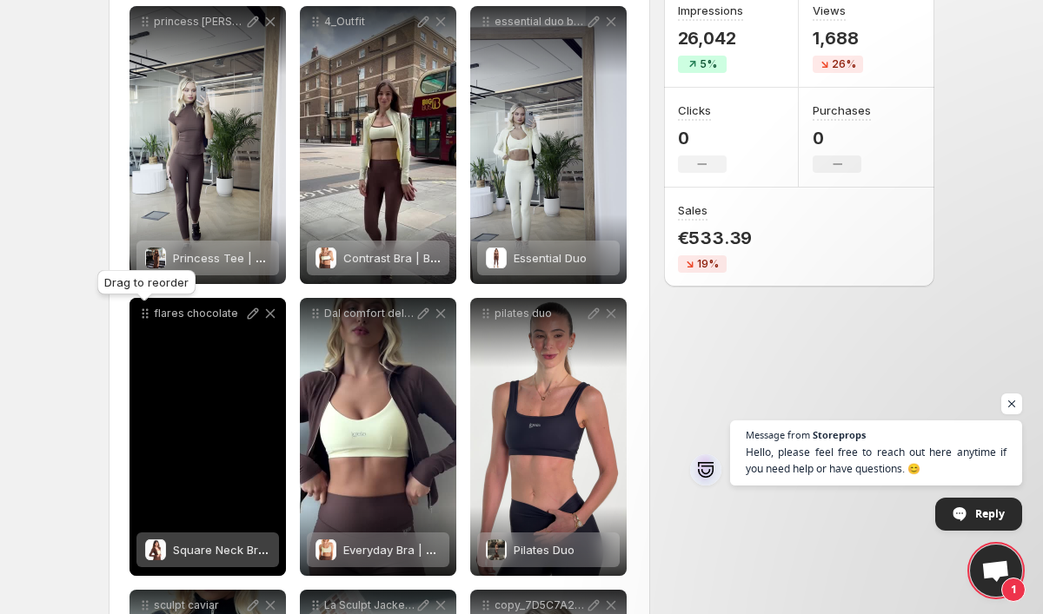
click at [151, 319] on icon at bounding box center [144, 313] width 17 height 17
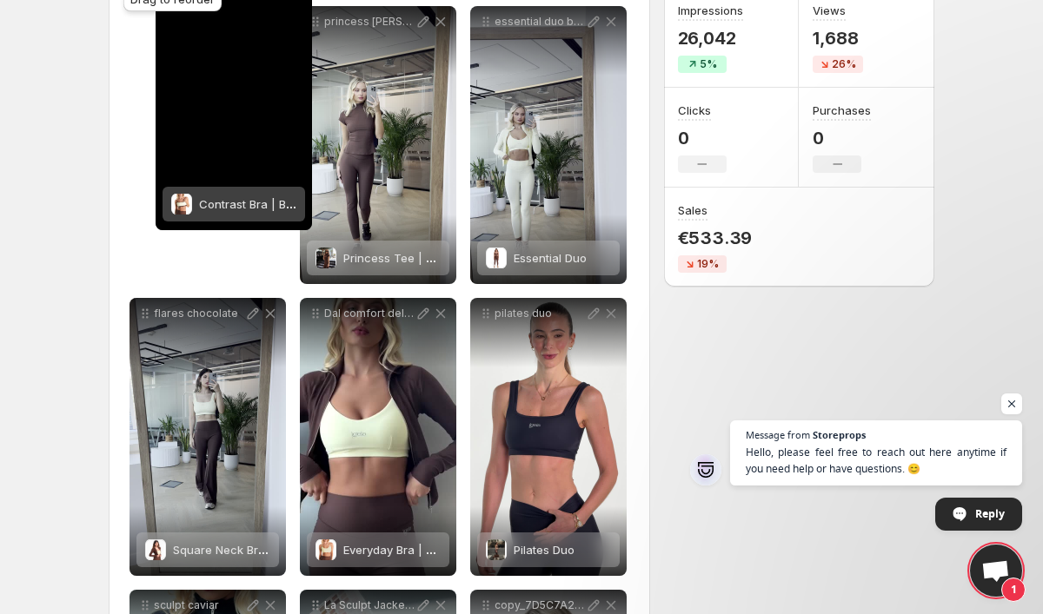
scroll to position [117, 0]
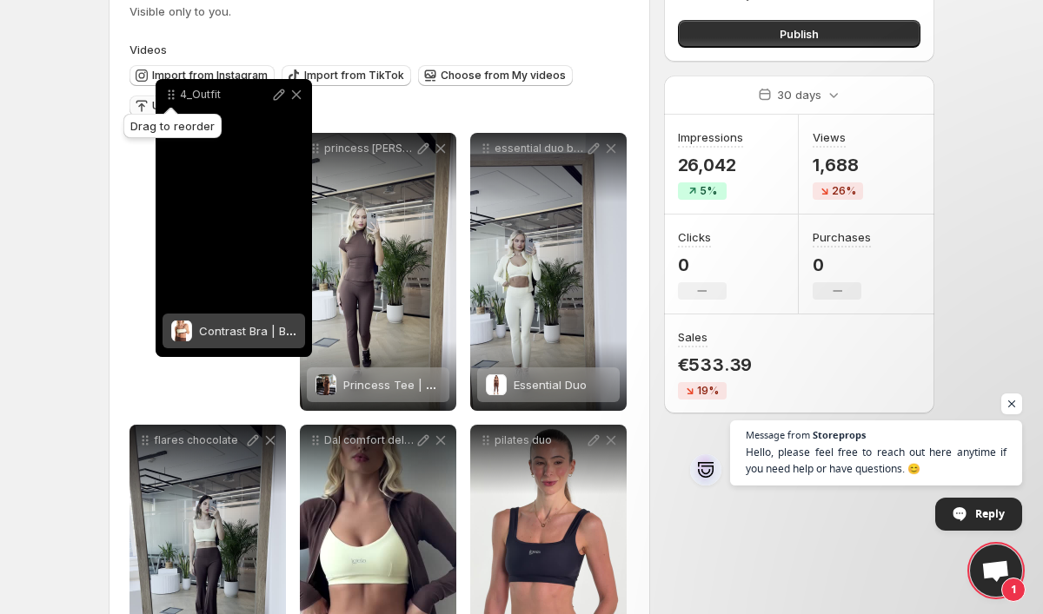
drag, startPoint x: 316, startPoint y: 27, endPoint x: 169, endPoint y: 28, distance: 146.9
click at [169, 28] on div "**********" at bounding box center [379, 472] width 500 height 1044
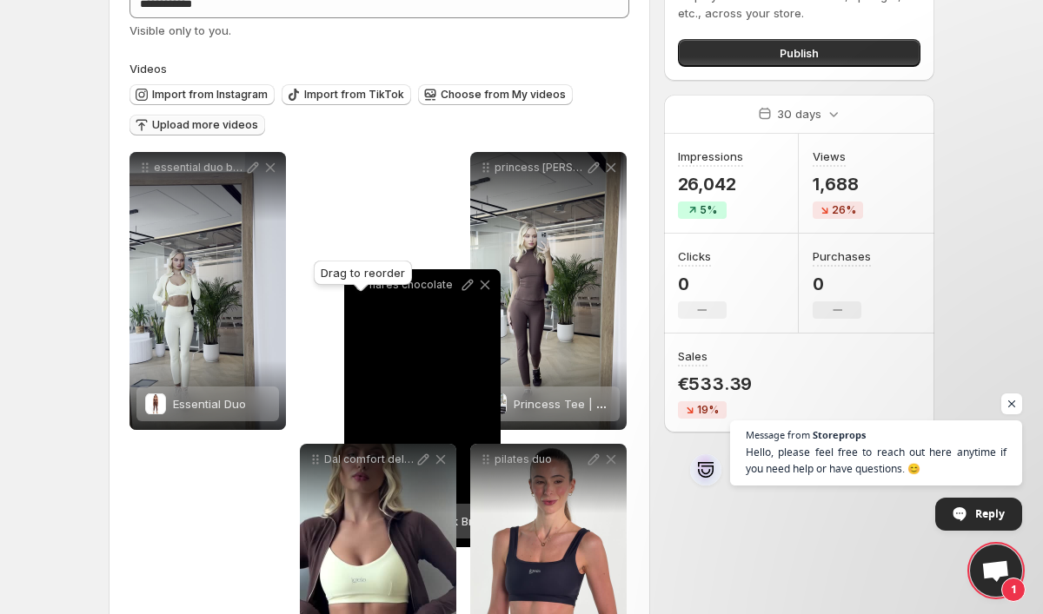
drag, startPoint x: 141, startPoint y: 455, endPoint x: 355, endPoint y: 279, distance: 277.1
click at [355, 282] on body "**********" at bounding box center [521, 190] width 1043 height 614
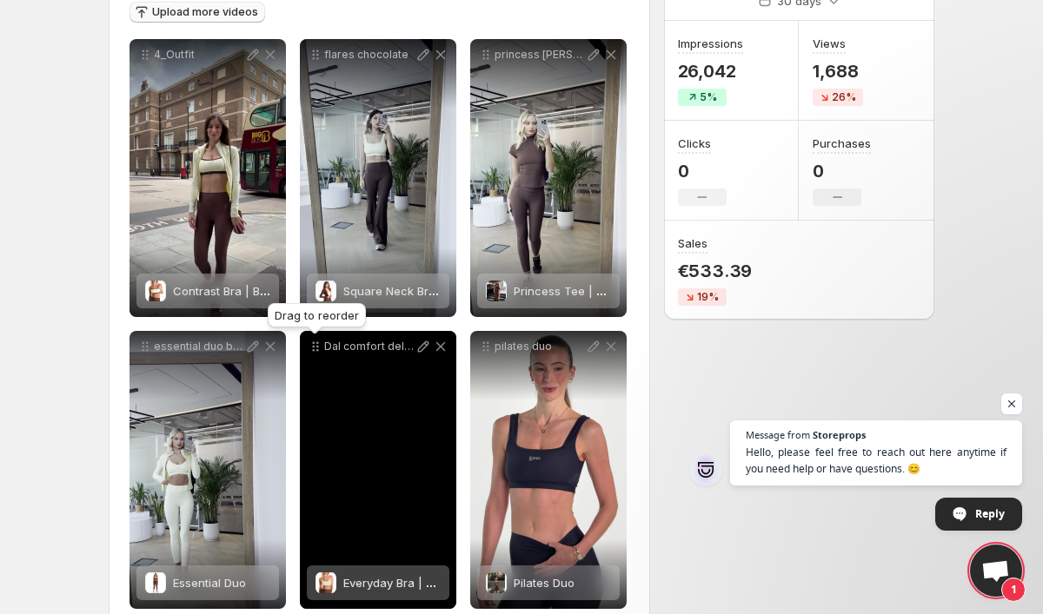
scroll to position [246, 0]
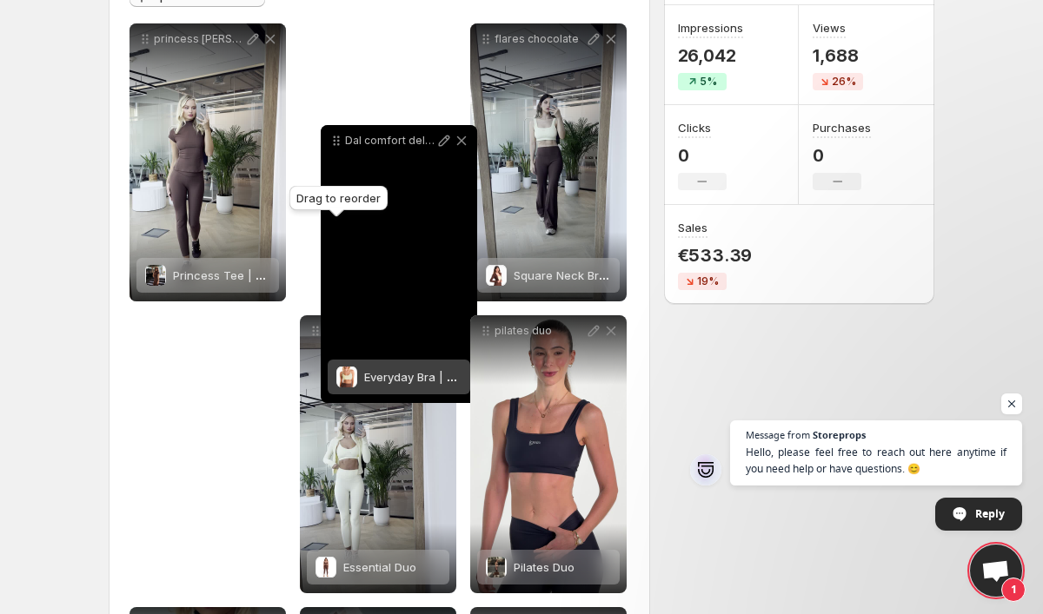
drag, startPoint x: 311, startPoint y: 336, endPoint x: 332, endPoint y: 144, distance: 193.2
click at [332, 144] on icon at bounding box center [336, 140] width 17 height 17
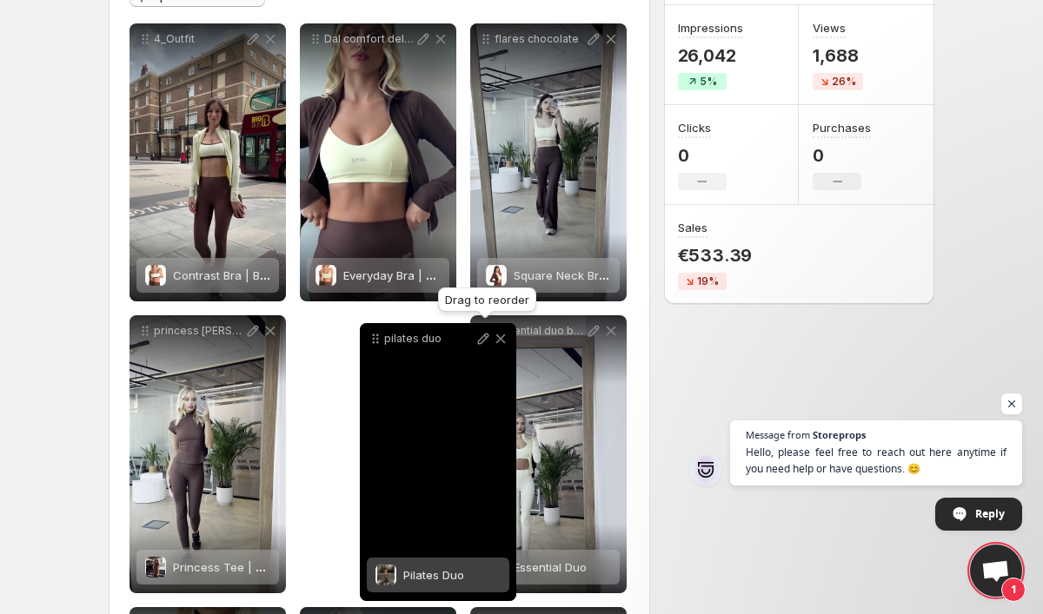
drag, startPoint x: 490, startPoint y: 329, endPoint x: 343, endPoint y: 333, distance: 146.9
click at [367, 333] on icon at bounding box center [375, 338] width 17 height 17
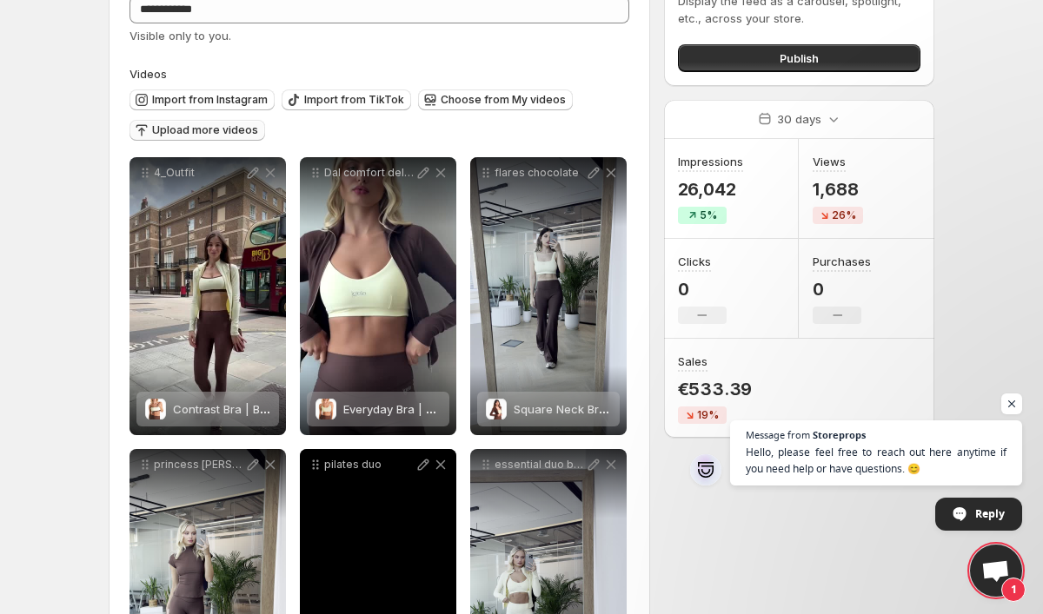
scroll to position [48, 0]
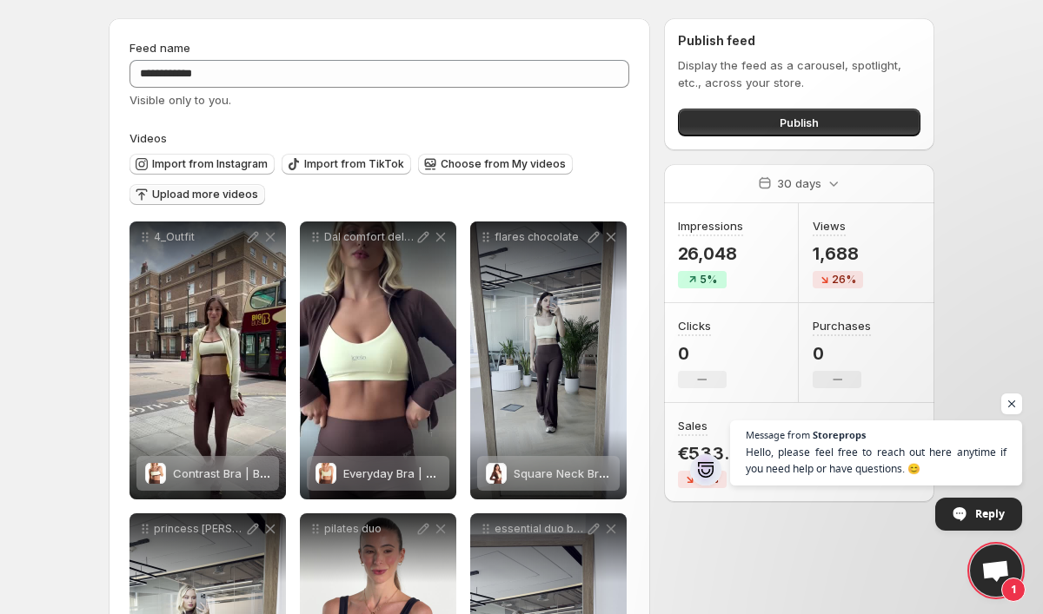
click at [209, 190] on span "Upload more videos" at bounding box center [205, 195] width 106 height 14
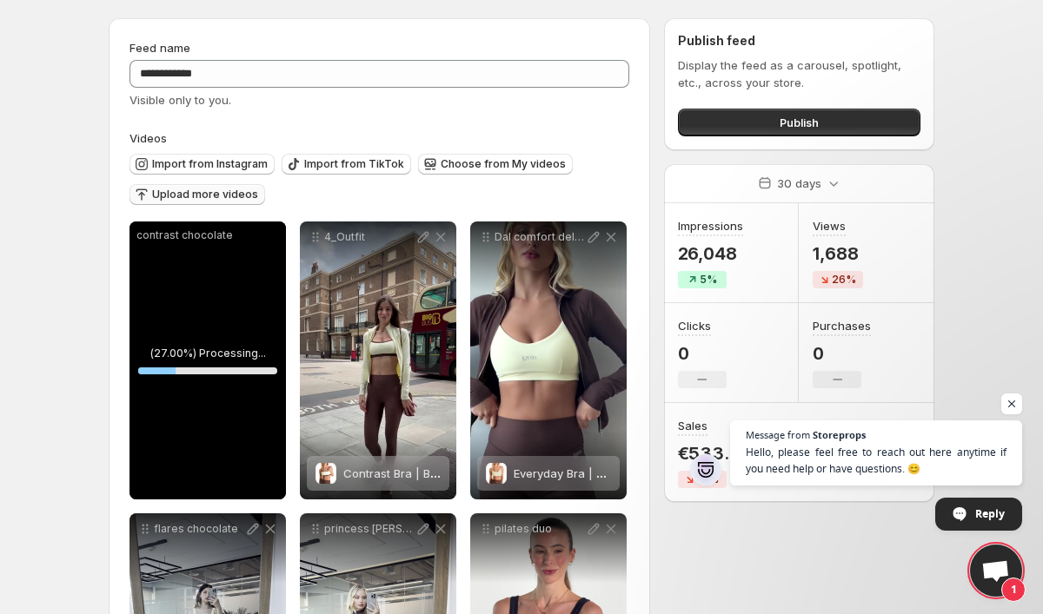
click at [209, 335] on div "contrast chocolate" at bounding box center [207, 361] width 156 height 278
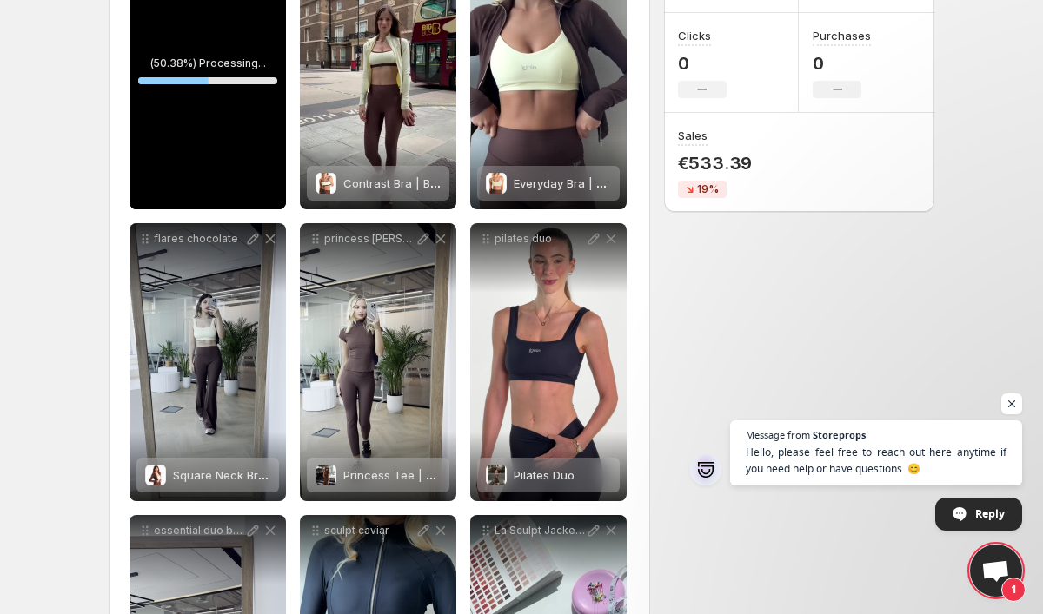
scroll to position [58, 0]
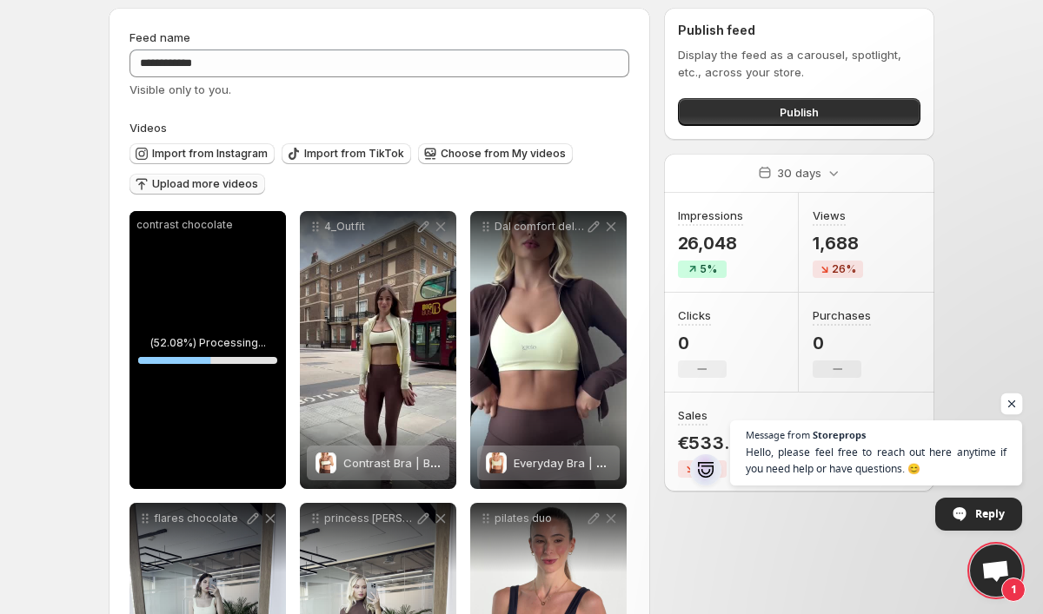
click at [1004, 413] on span "Open chat" at bounding box center [1012, 405] width 22 height 22
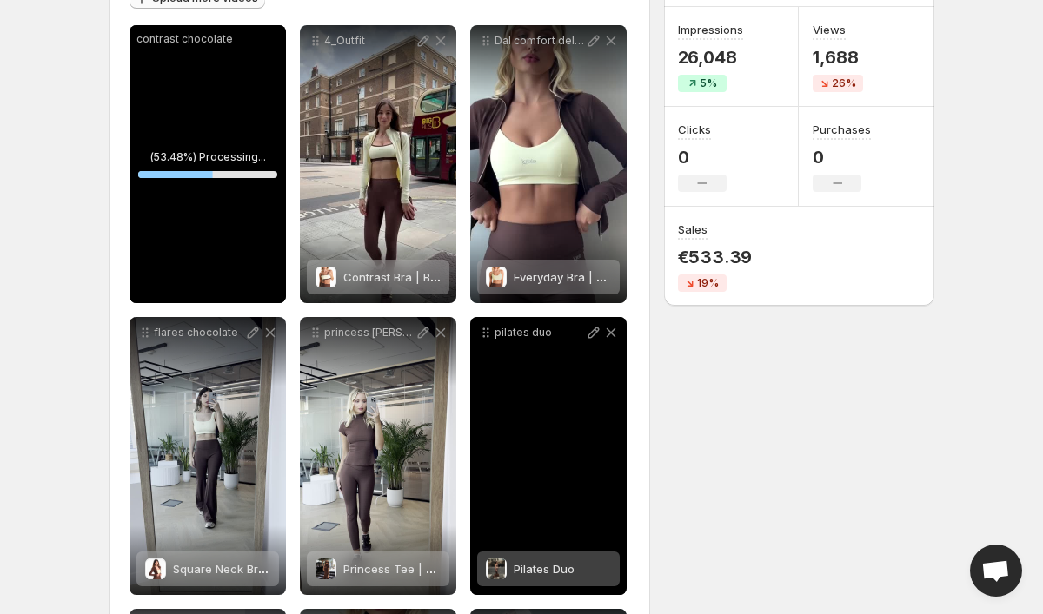
scroll to position [234, 0]
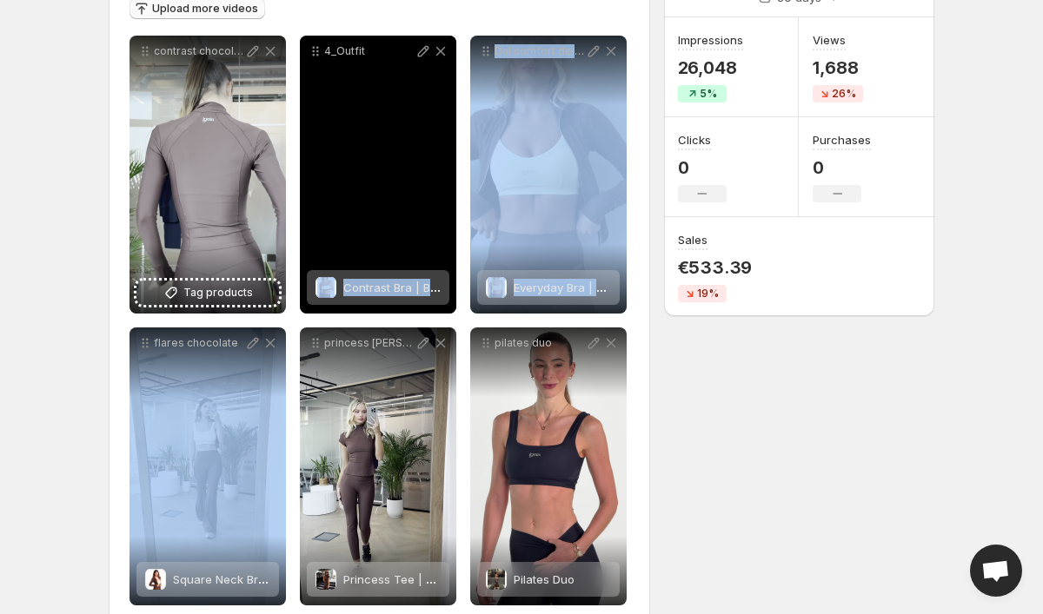
drag, startPoint x: 149, startPoint y: 353, endPoint x: 339, endPoint y: 215, distance: 233.9
click at [347, 207] on div "**********" at bounding box center [379, 613] width 500 height 1154
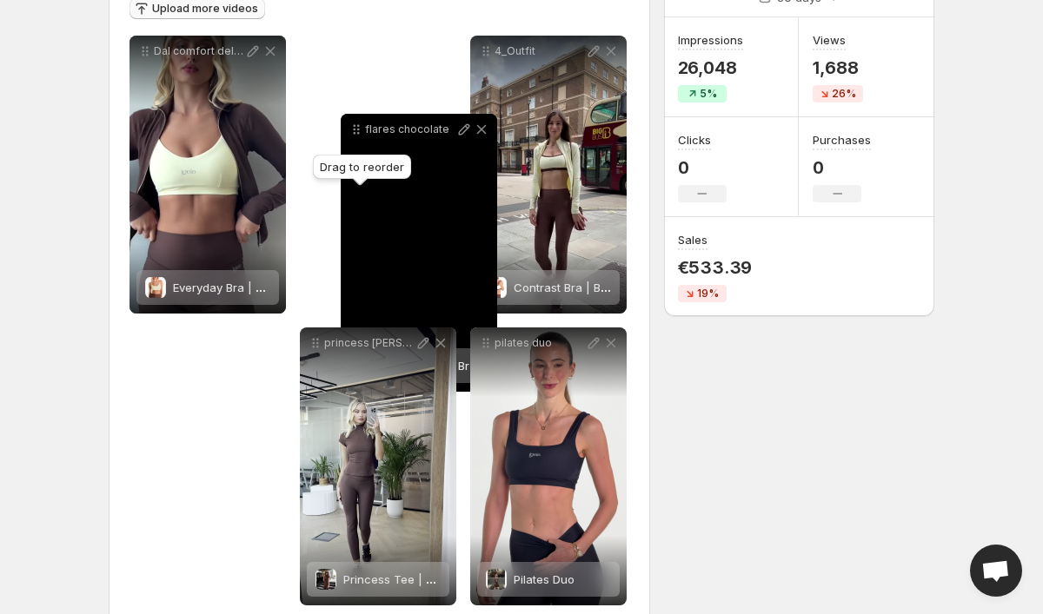
drag, startPoint x: 142, startPoint y: 345, endPoint x: 353, endPoint y: 133, distance: 299.2
click at [353, 133] on icon at bounding box center [356, 129] width 17 height 17
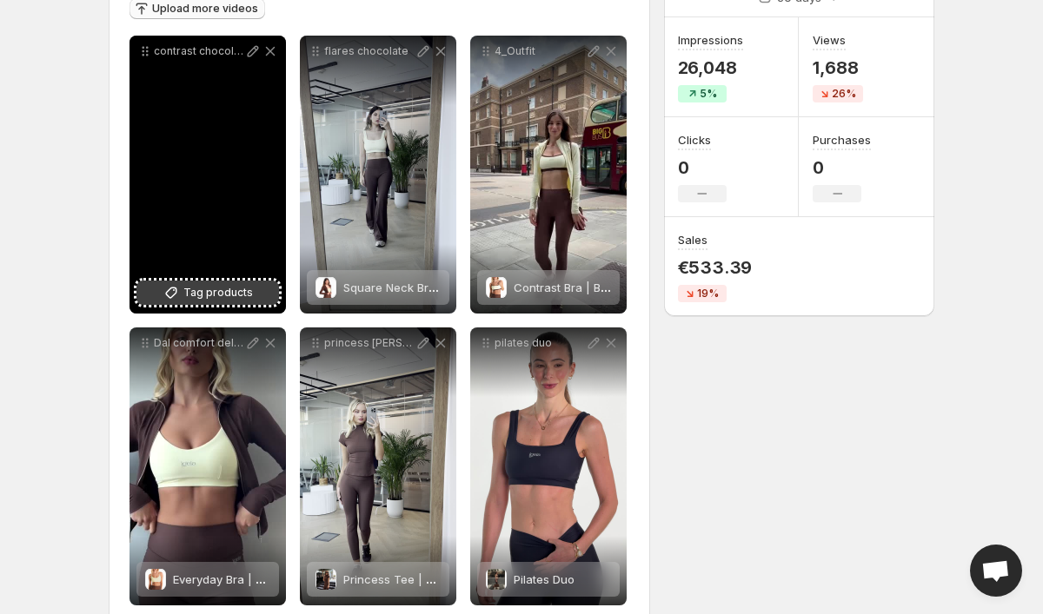
click at [215, 290] on span "Tag products" at bounding box center [218, 292] width 70 height 17
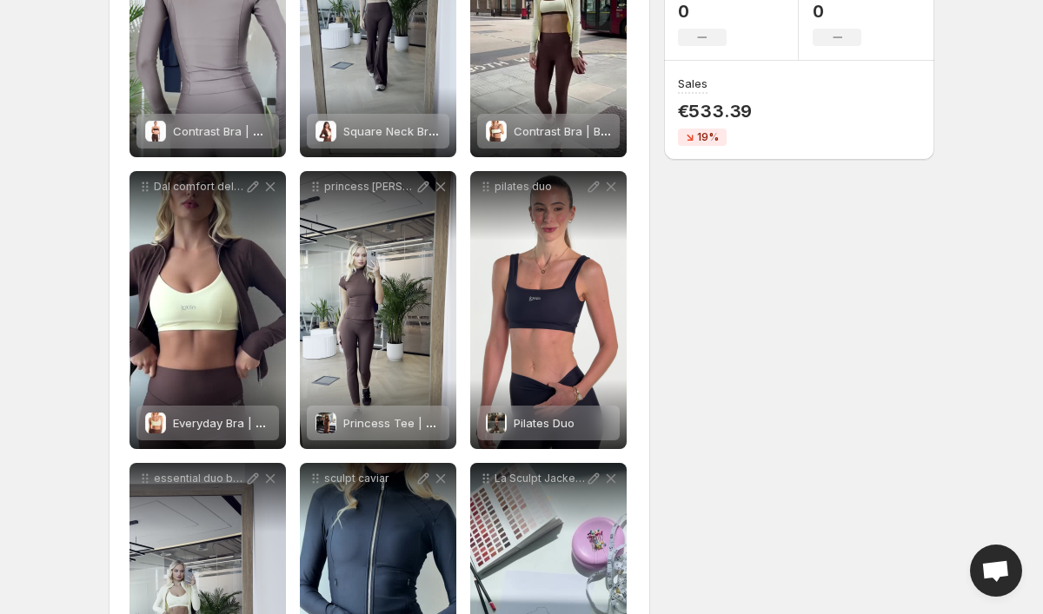
scroll to position [0, 0]
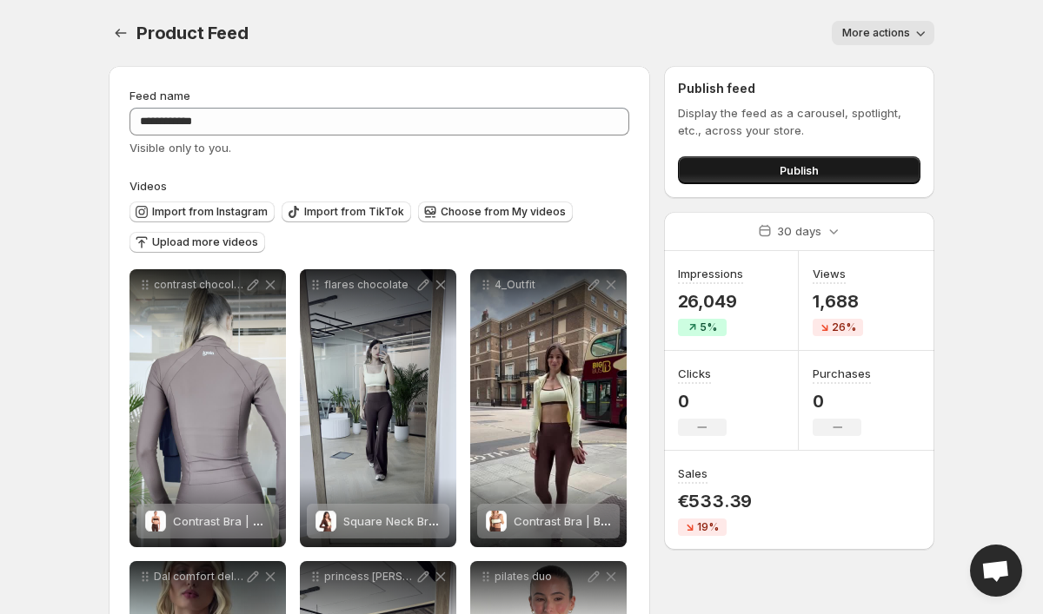
click at [699, 163] on button "Publish" at bounding box center [799, 170] width 242 height 28
click at [126, 31] on icon "Settings" at bounding box center [120, 32] width 17 height 17
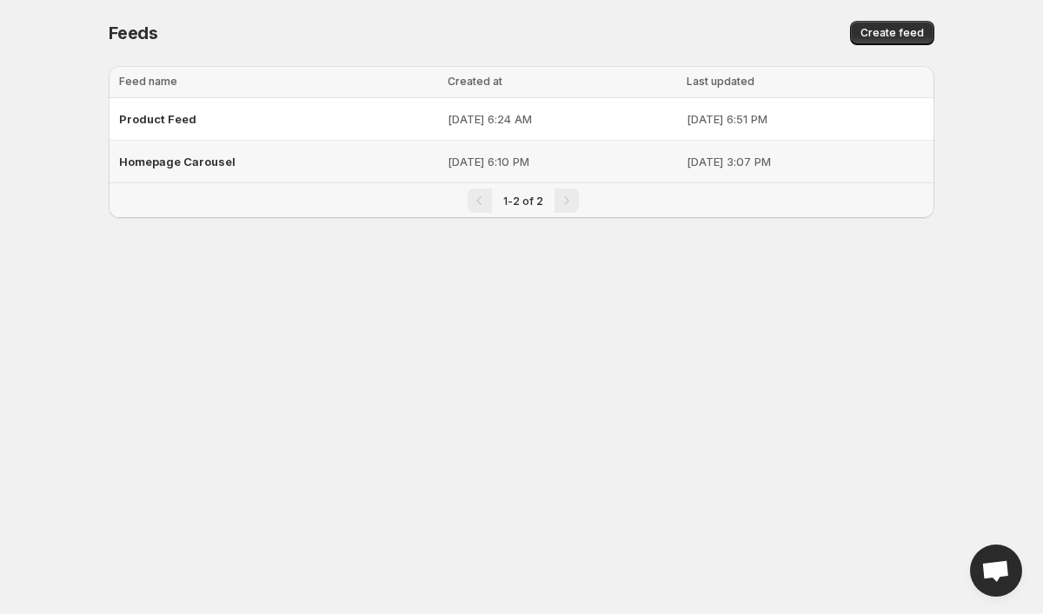
click at [295, 167] on div "Homepage Carousel" at bounding box center [278, 161] width 318 height 31
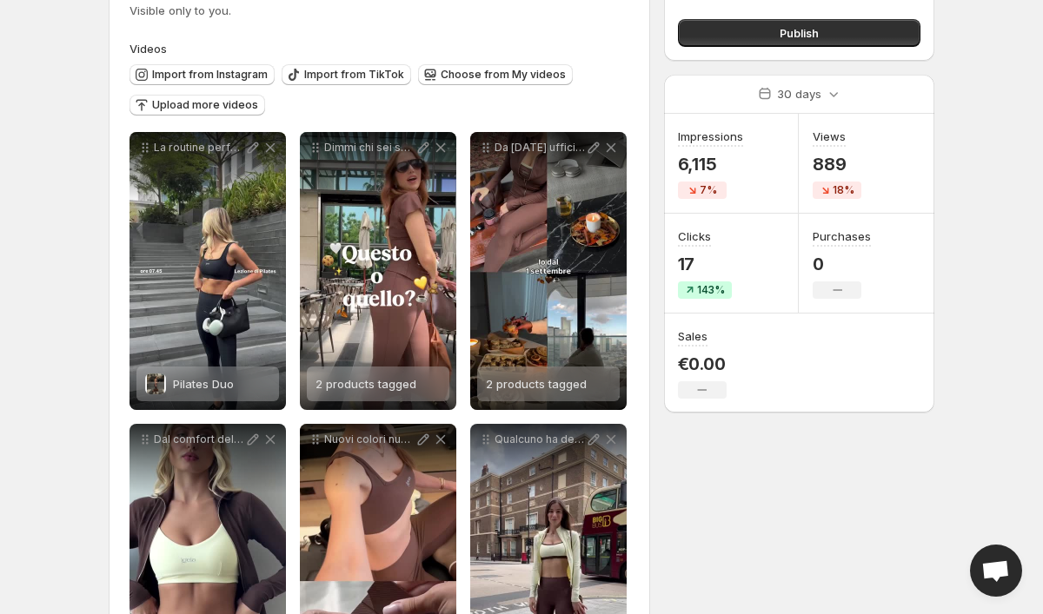
scroll to position [102, 0]
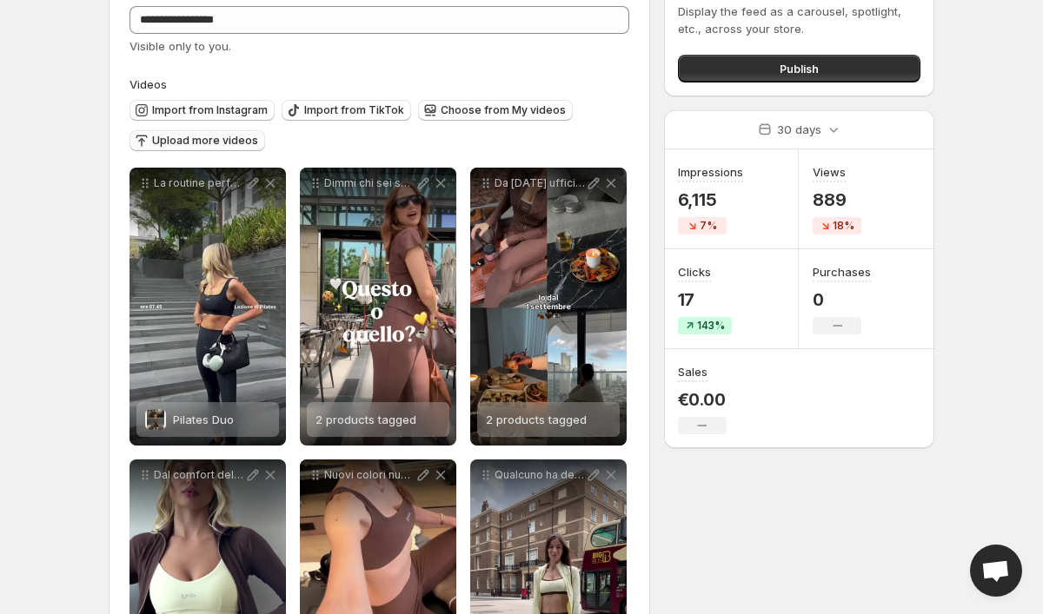
click at [235, 141] on span "Upload more videos" at bounding box center [205, 141] width 106 height 14
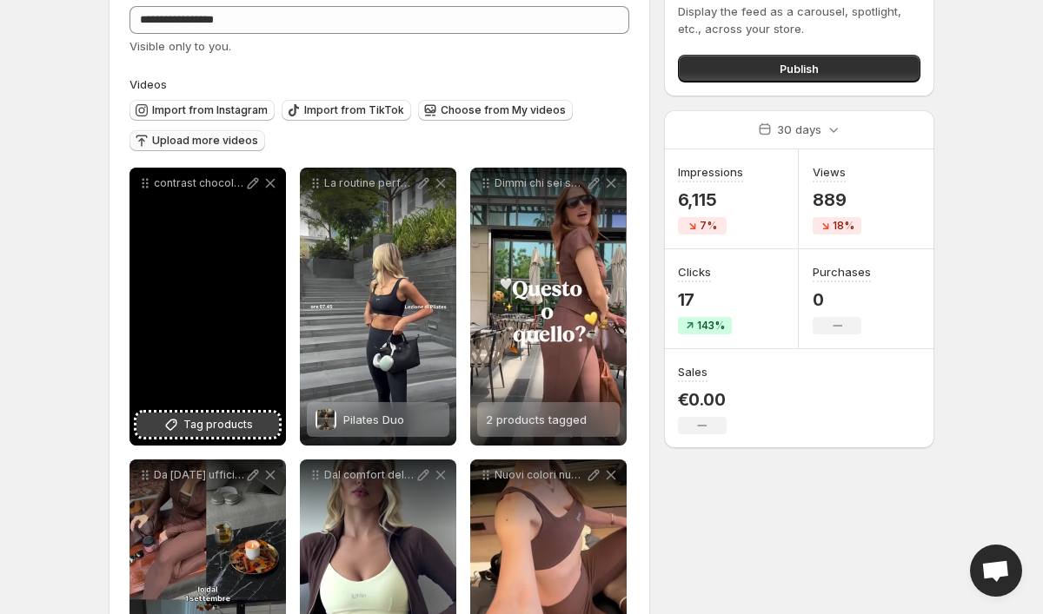
click at [216, 416] on span "Tag products" at bounding box center [218, 424] width 70 height 17
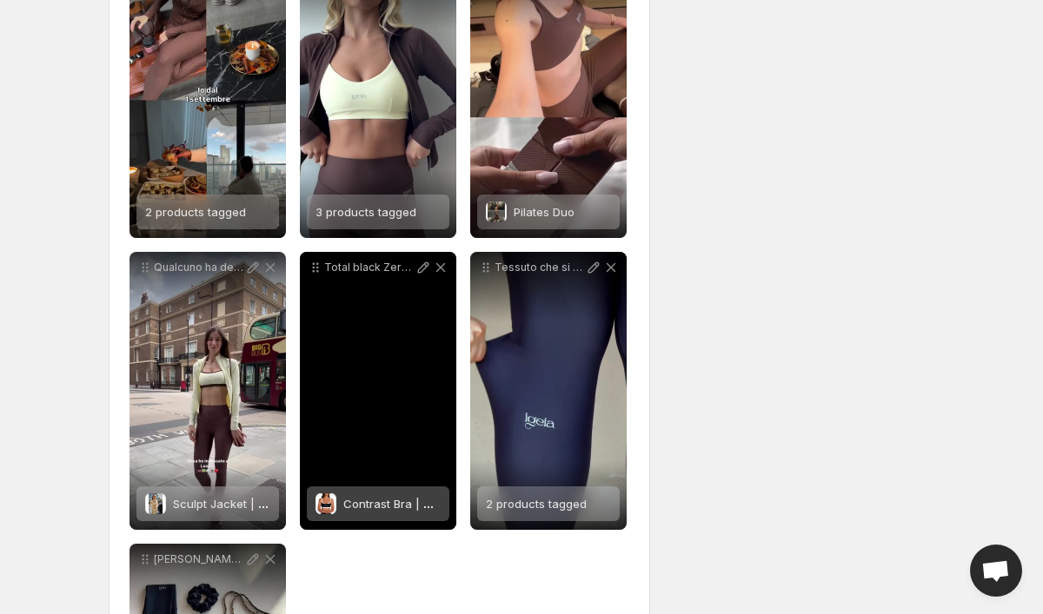
scroll to position [0, 0]
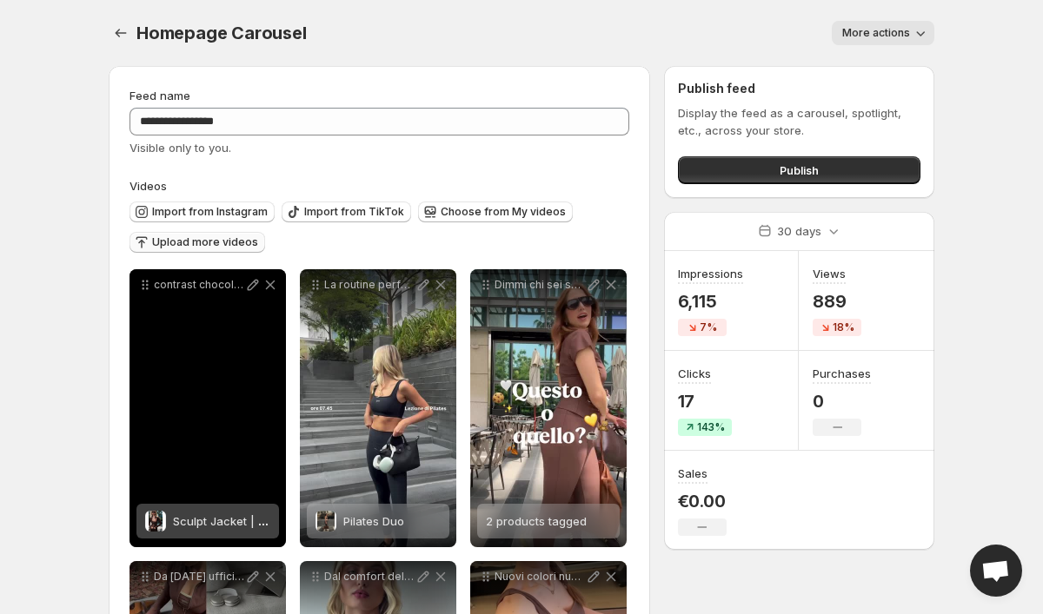
click at [233, 239] on span "Upload more videos" at bounding box center [205, 242] width 106 height 14
click at [235, 218] on span "Import from Instagram" at bounding box center [210, 212] width 116 height 14
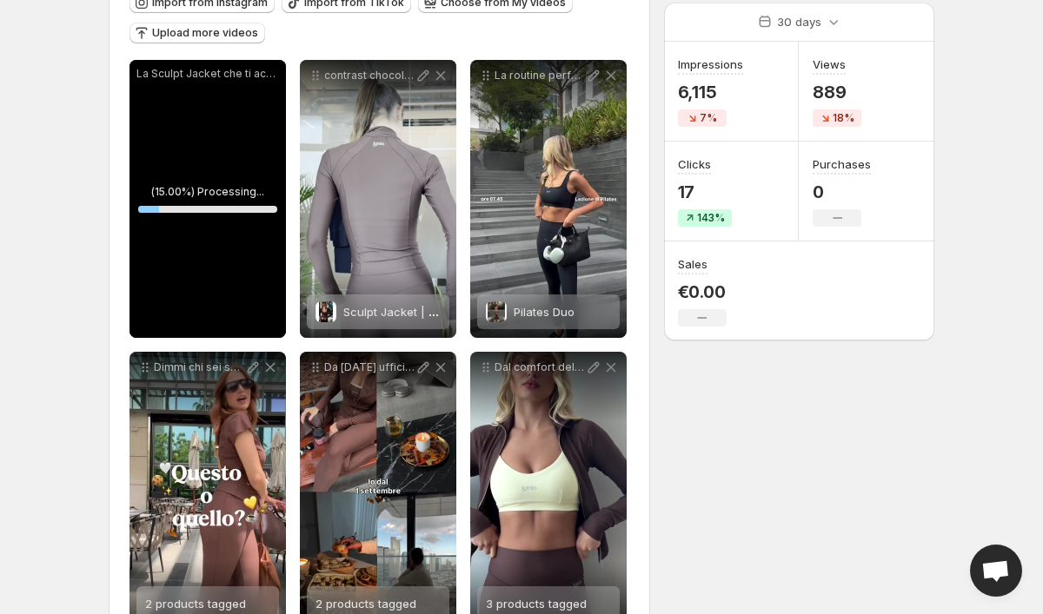
scroll to position [210, 0]
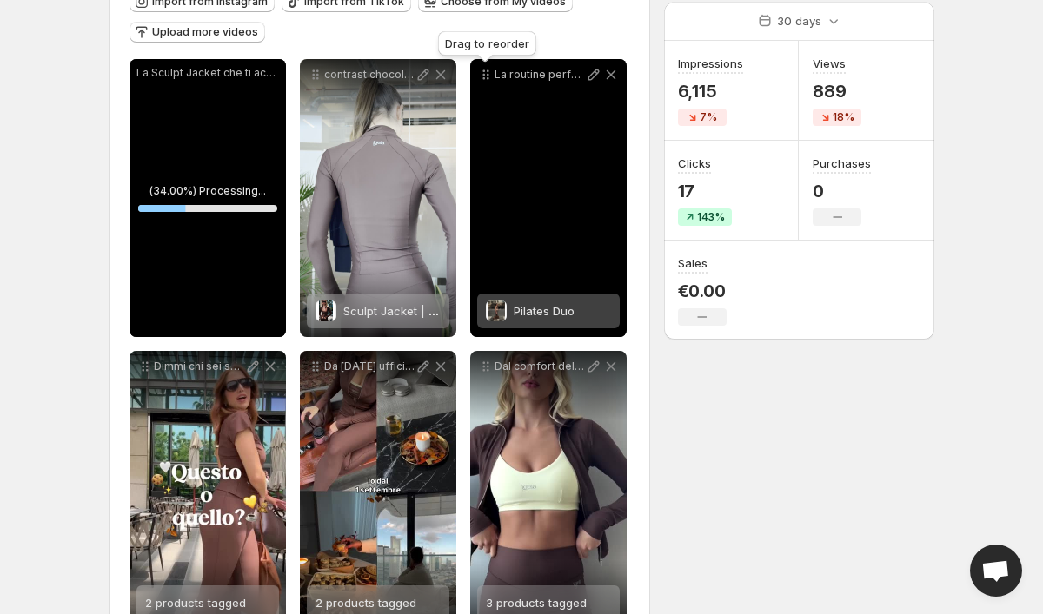
drag, startPoint x: 485, startPoint y: 76, endPoint x: 255, endPoint y: 91, distance: 229.9
click at [477, 83] on icon at bounding box center [485, 74] width 17 height 17
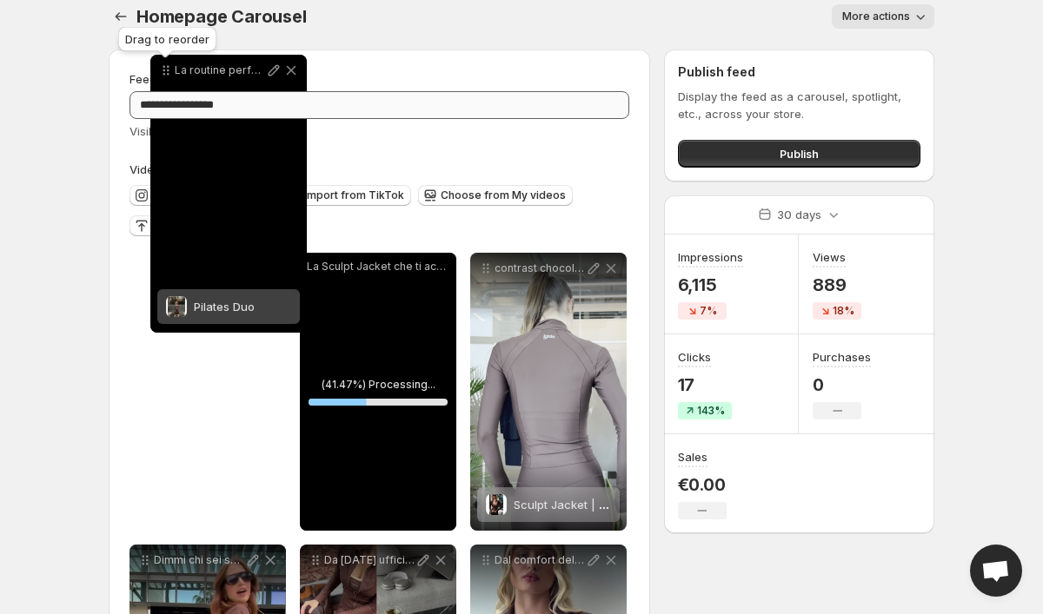
scroll to position [0, 0]
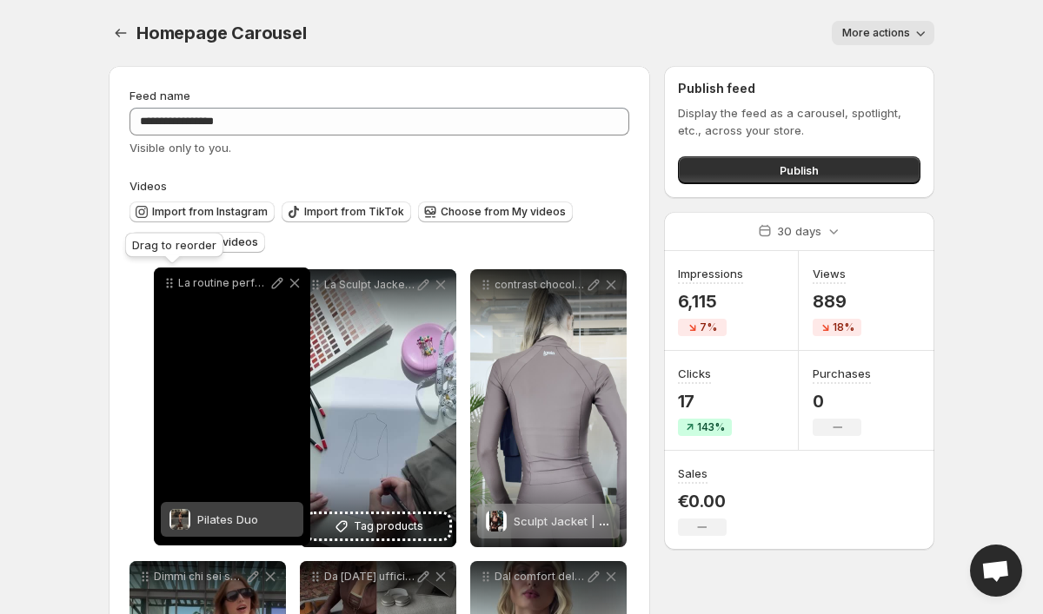
drag, startPoint x: 487, startPoint y: 76, endPoint x: 171, endPoint y: 284, distance: 378.9
click at [171, 284] on icon at bounding box center [171, 283] width 3 height 3
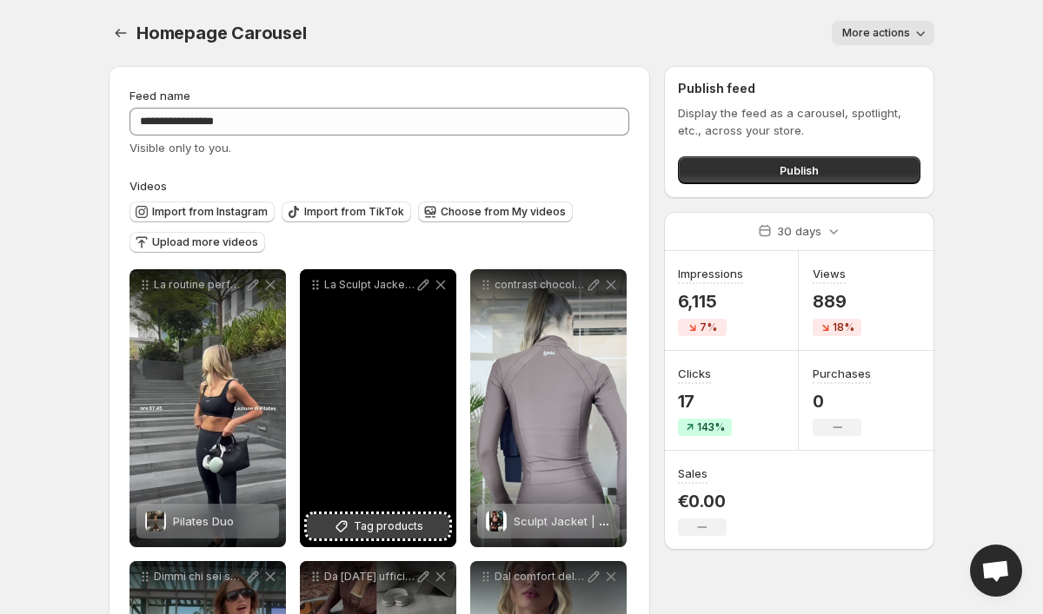
click at [383, 529] on span "Tag products" at bounding box center [389, 526] width 70 height 17
